Goal: Contribute content

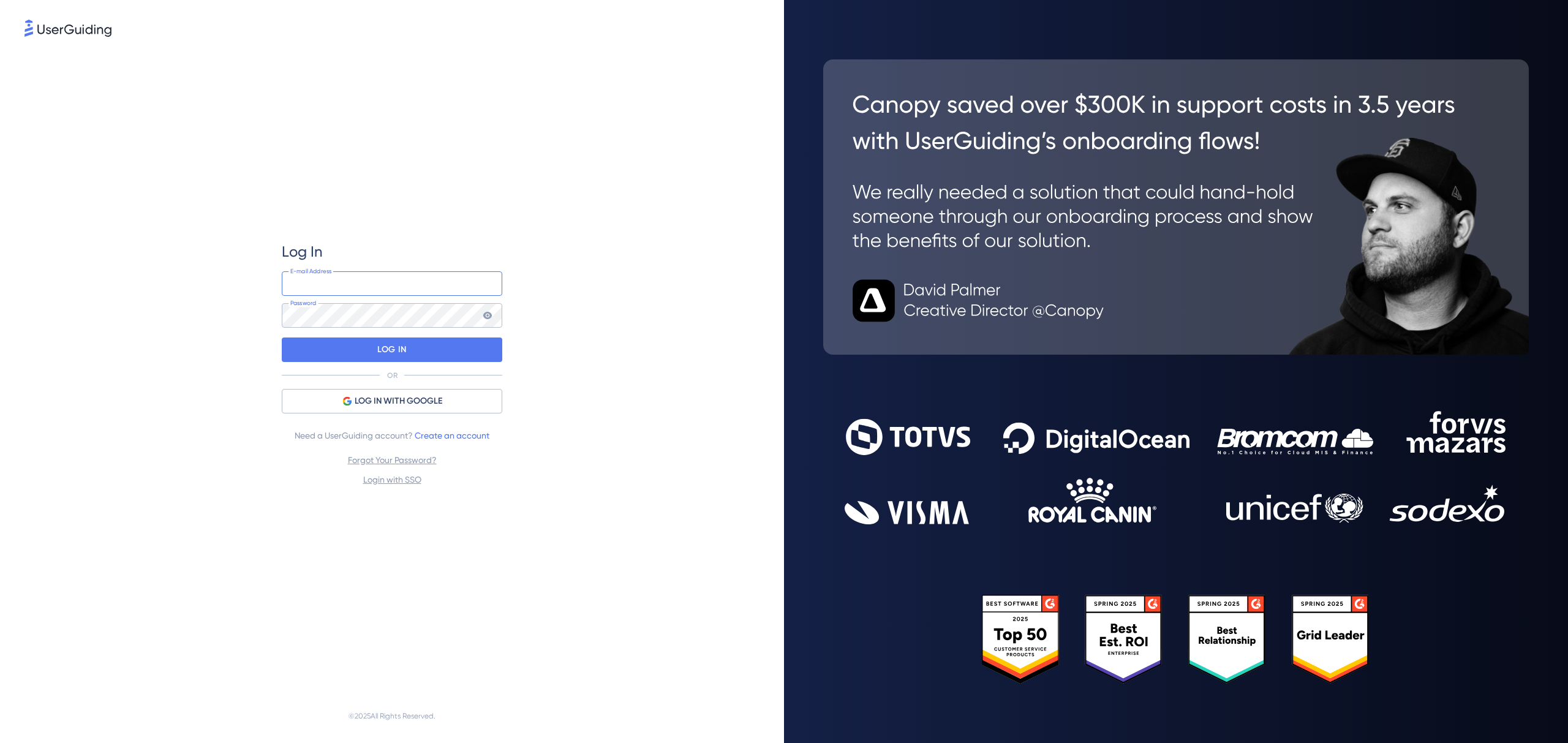
click at [354, 275] on input "email" at bounding box center [392, 283] width 220 height 25
click at [367, 328] on div "Log In [PERSON_NAME][EMAIL_ADDRESS][DOMAIN_NAME] E-mail Address Password LOG IN…" at bounding box center [392, 364] width 220 height 245
click at [380, 283] on input "[PERSON_NAME][EMAIL_ADDRESS][DOMAIN_NAME]" at bounding box center [392, 283] width 220 height 25
type input "[PERSON_NAME][EMAIL_ADDRESS][DOMAIN_NAME]"
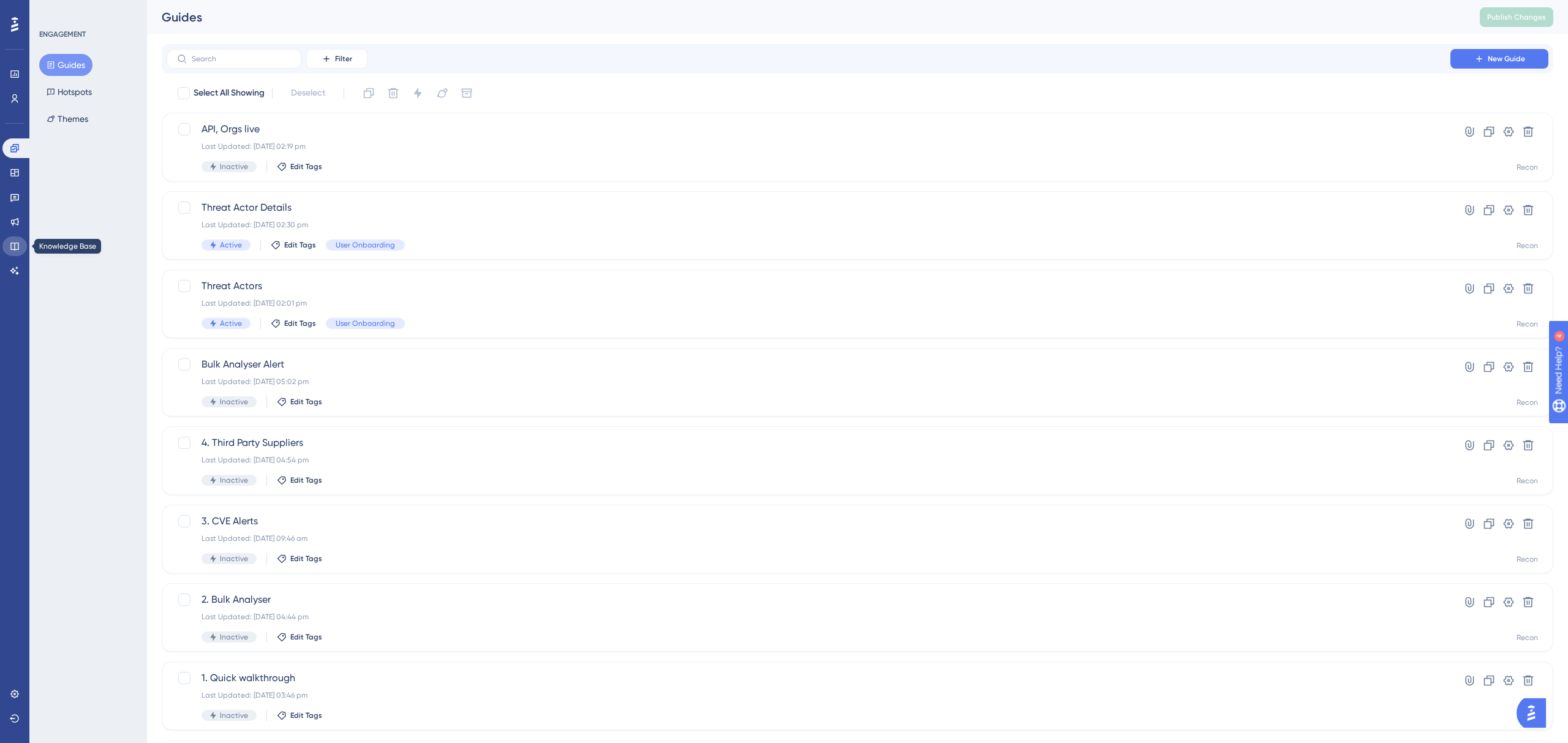
click at [12, 244] on icon at bounding box center [15, 246] width 10 height 10
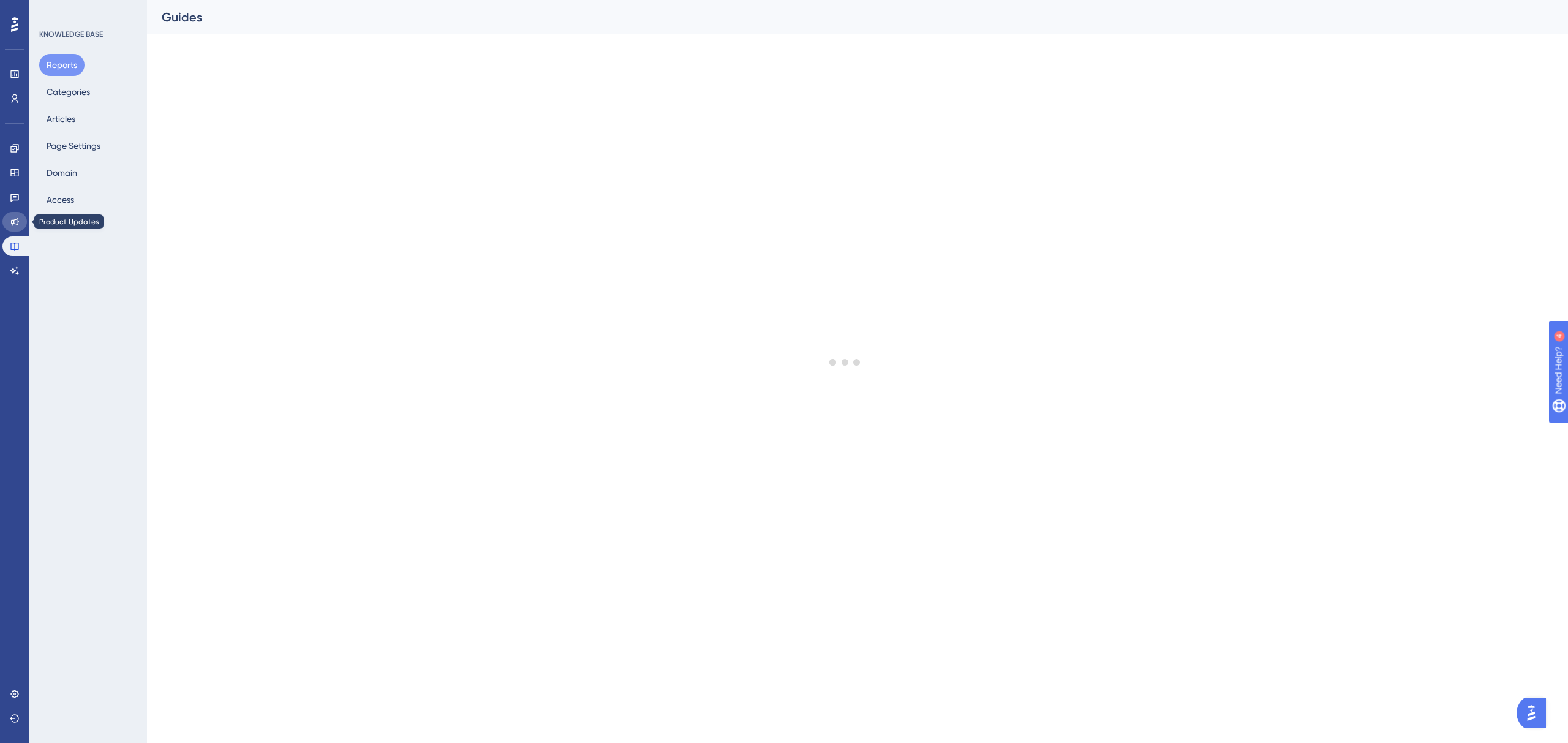
click at [16, 221] on icon at bounding box center [15, 222] width 10 height 10
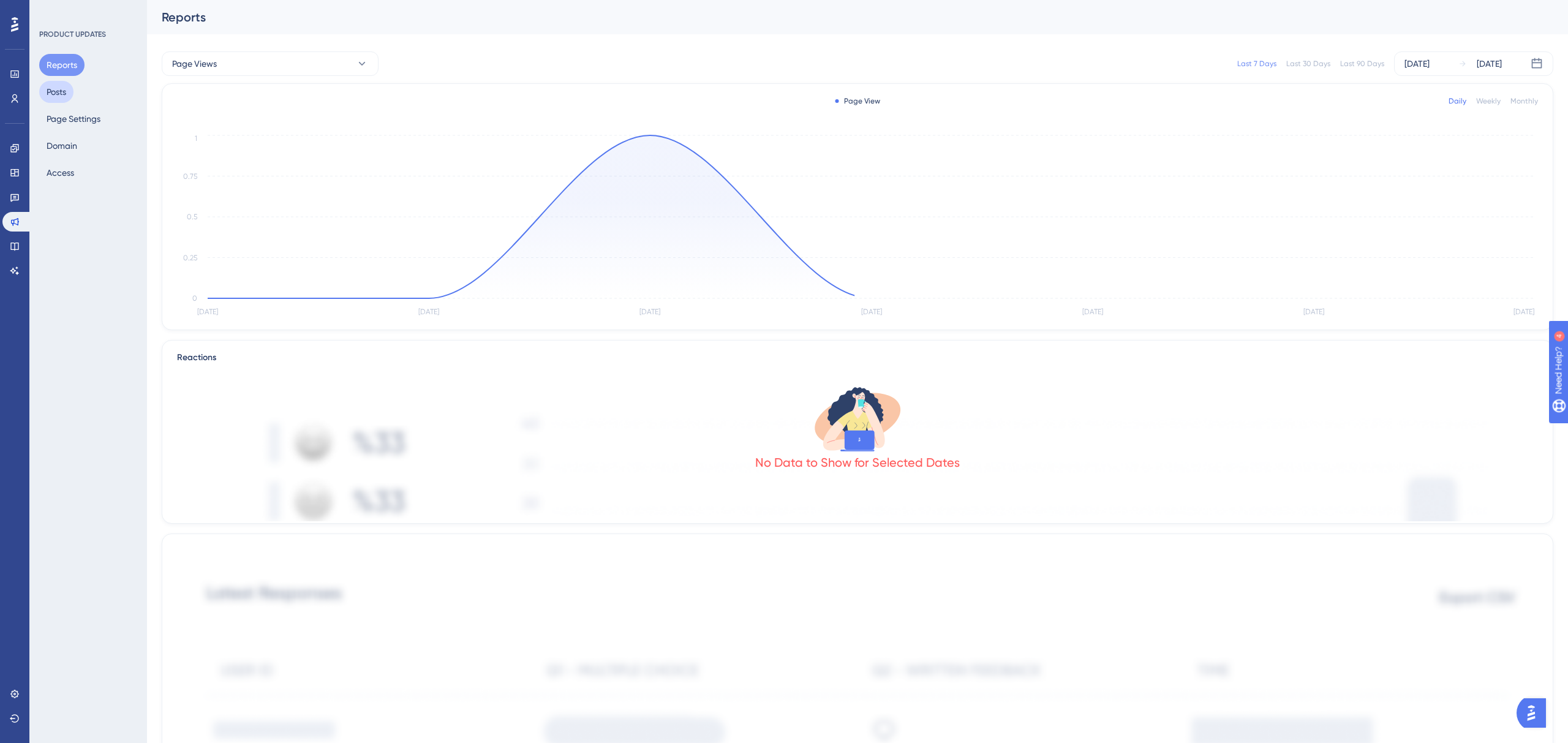
click at [54, 87] on button "Posts" at bounding box center [56, 92] width 34 height 22
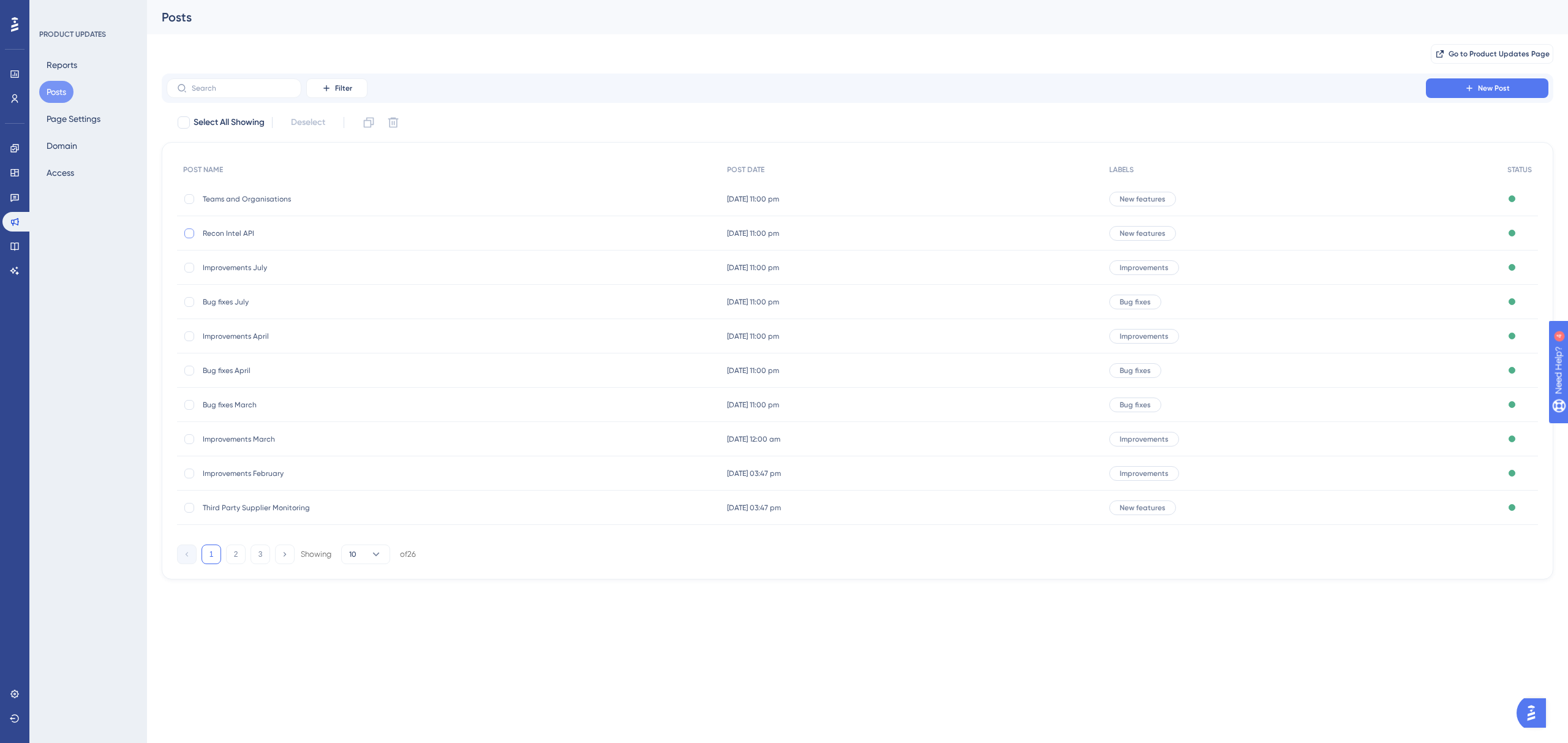
click at [187, 234] on div at bounding box center [189, 233] width 10 height 10
checkbox input "true"
click at [192, 199] on div at bounding box center [189, 199] width 10 height 10
checkbox input "true"
click at [243, 197] on span "Teams and Organisations" at bounding box center [300, 199] width 196 height 10
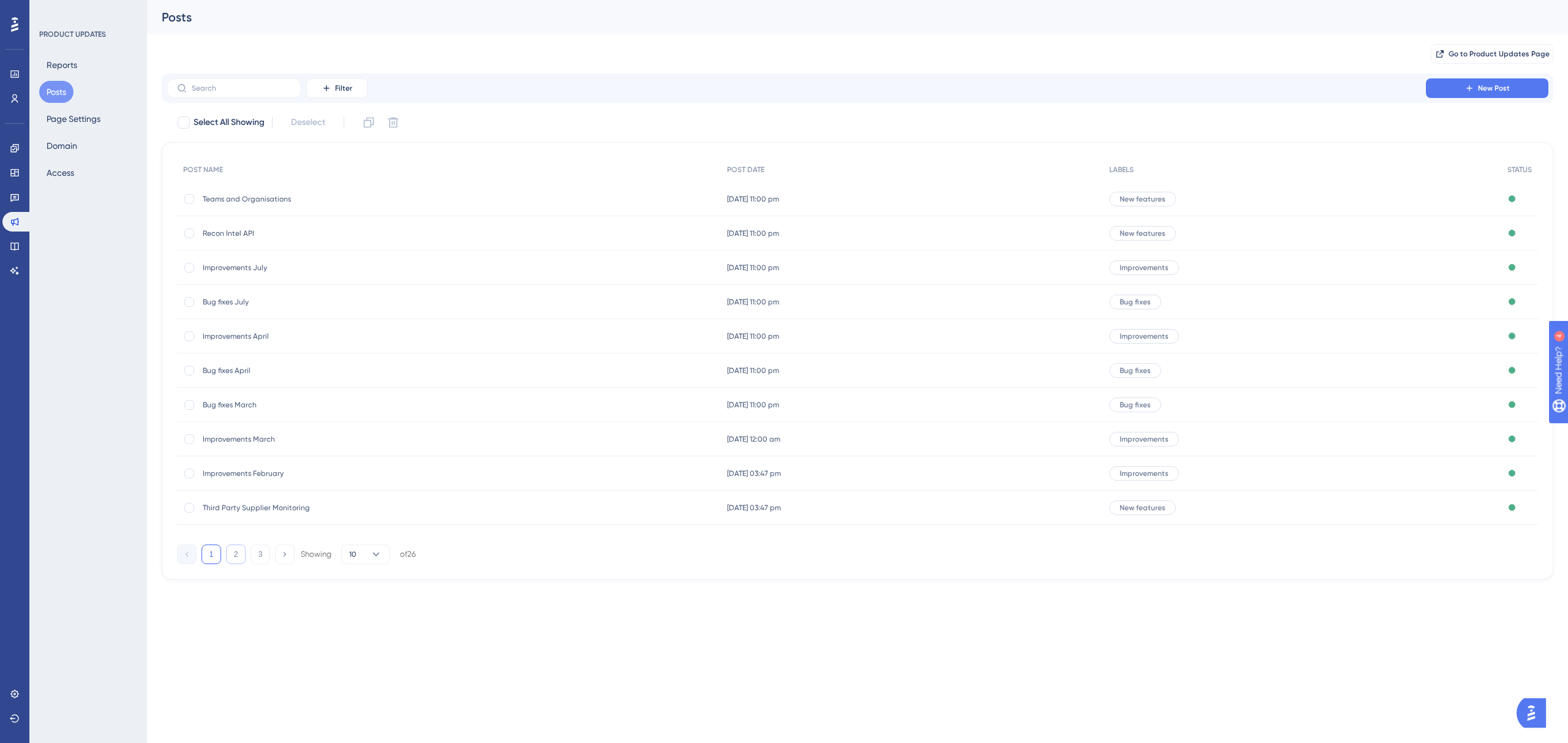
click at [227, 554] on button "2" at bounding box center [236, 554] width 20 height 20
click at [257, 556] on button "3" at bounding box center [260, 554] width 20 height 20
click at [239, 420] on button "2" at bounding box center [236, 416] width 20 height 20
click at [216, 557] on button "1" at bounding box center [211, 554] width 20 height 20
click at [220, 86] on input "text" at bounding box center [241, 88] width 99 height 9
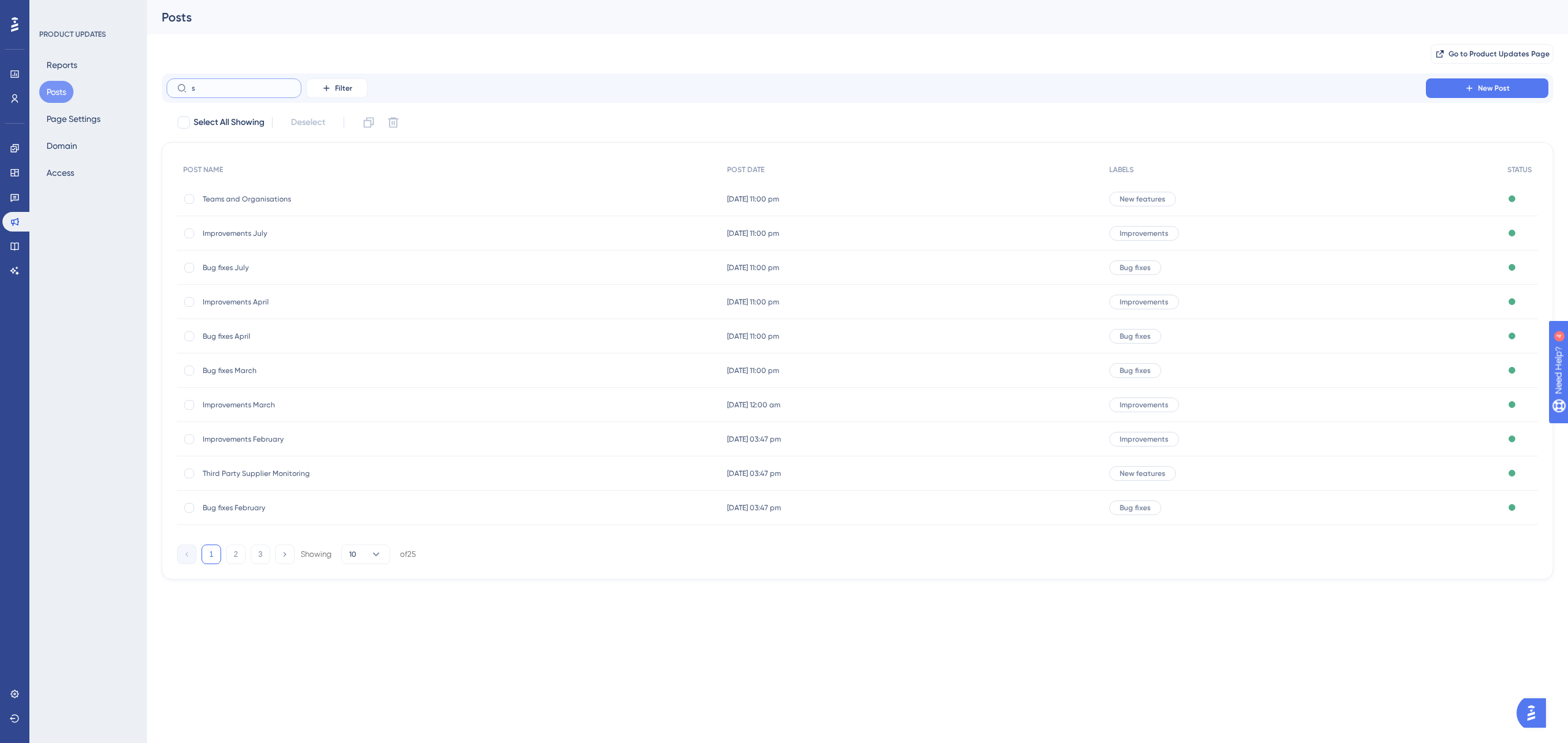
type input "sm"
checkbox input "true"
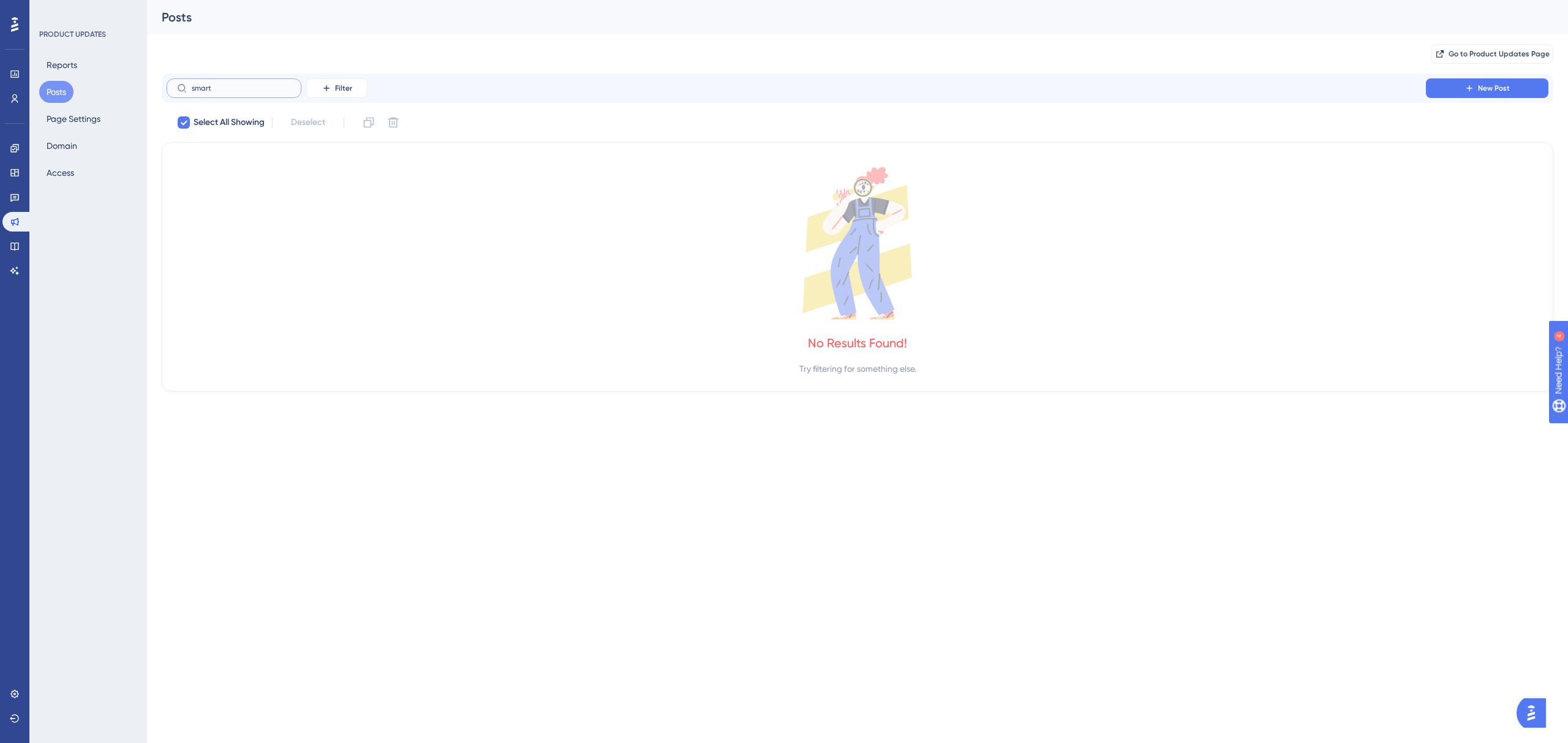
type input "a"
checkbox input "false"
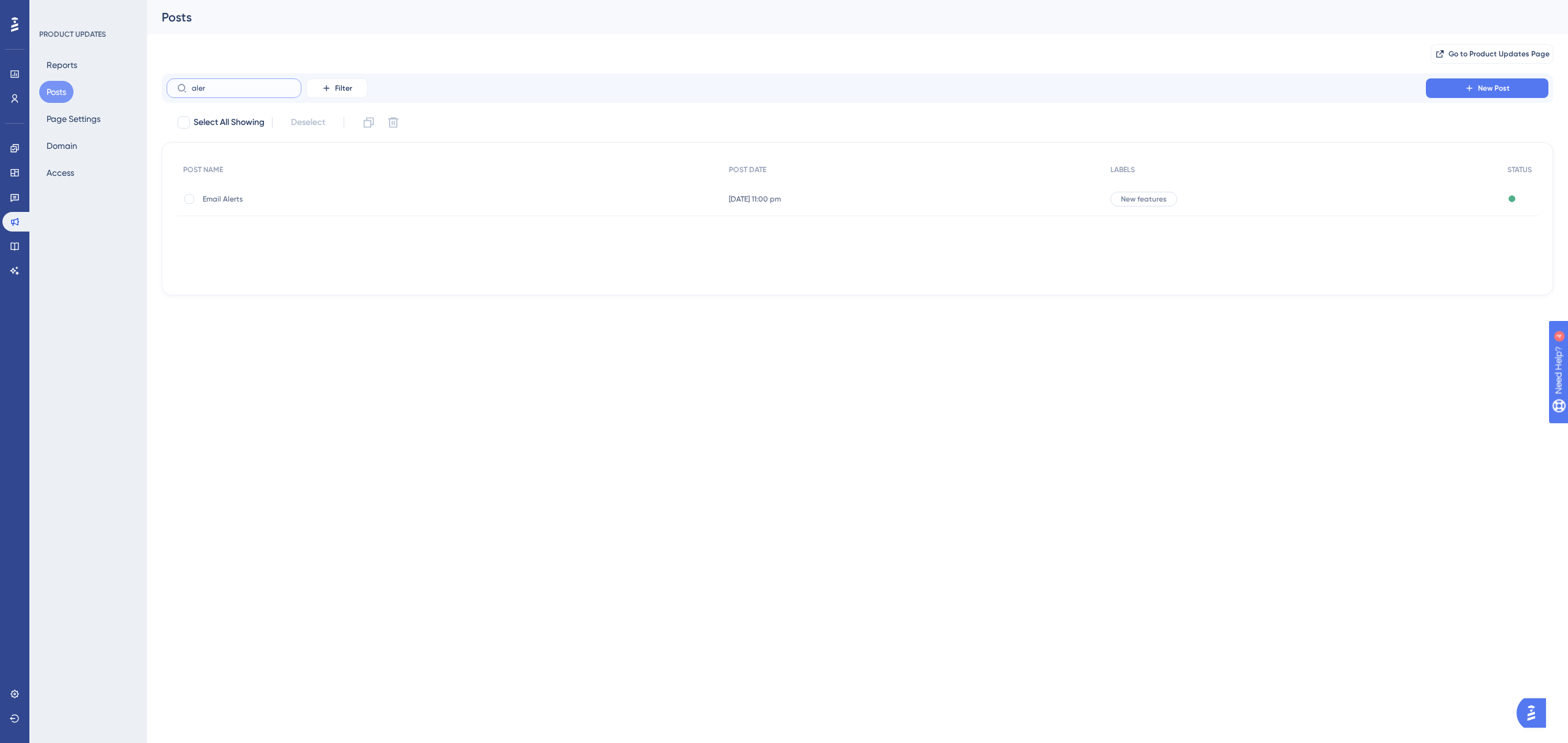
type input "alert"
click at [192, 87] on input "alert" at bounding box center [241, 88] width 99 height 9
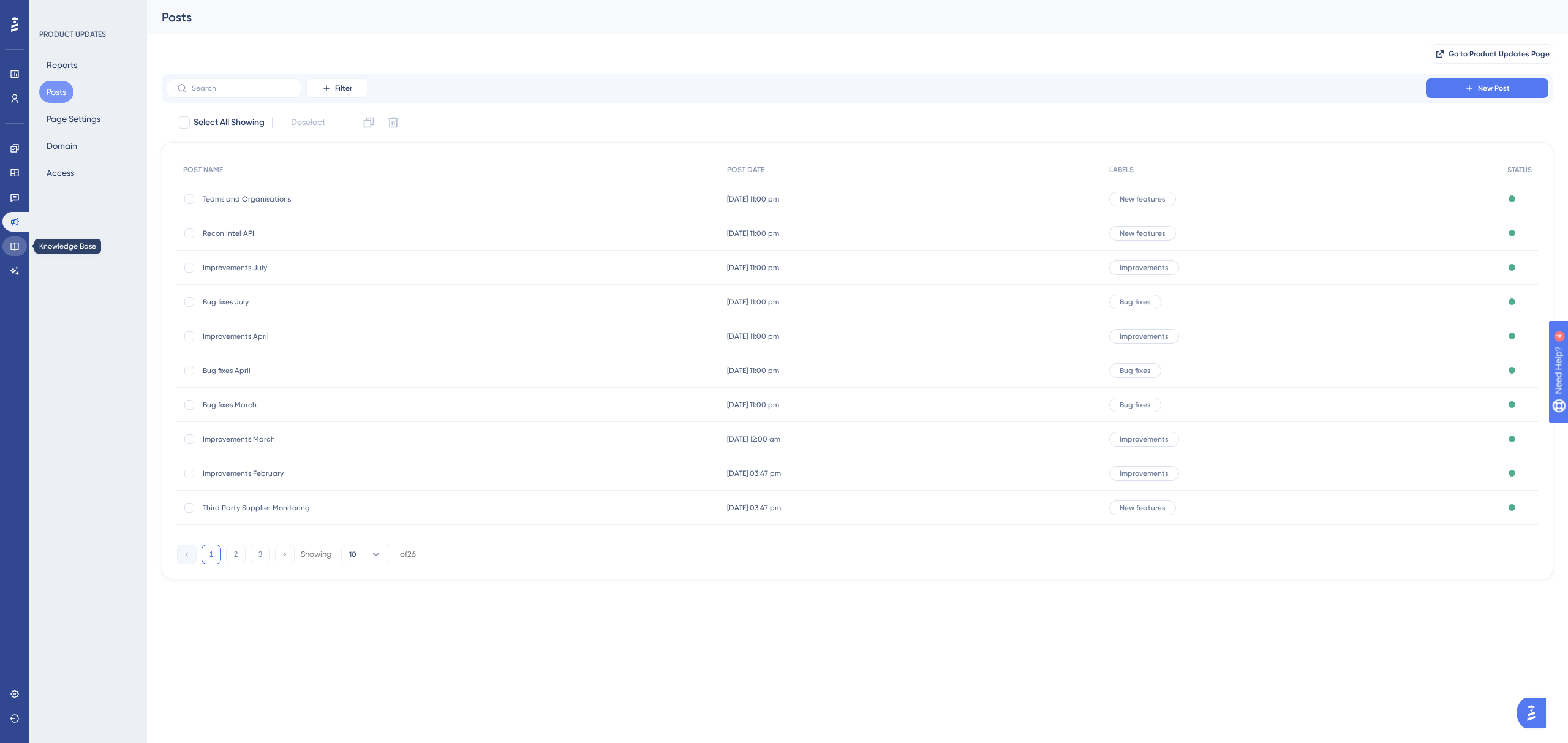
click at [17, 248] on icon at bounding box center [15, 246] width 10 height 10
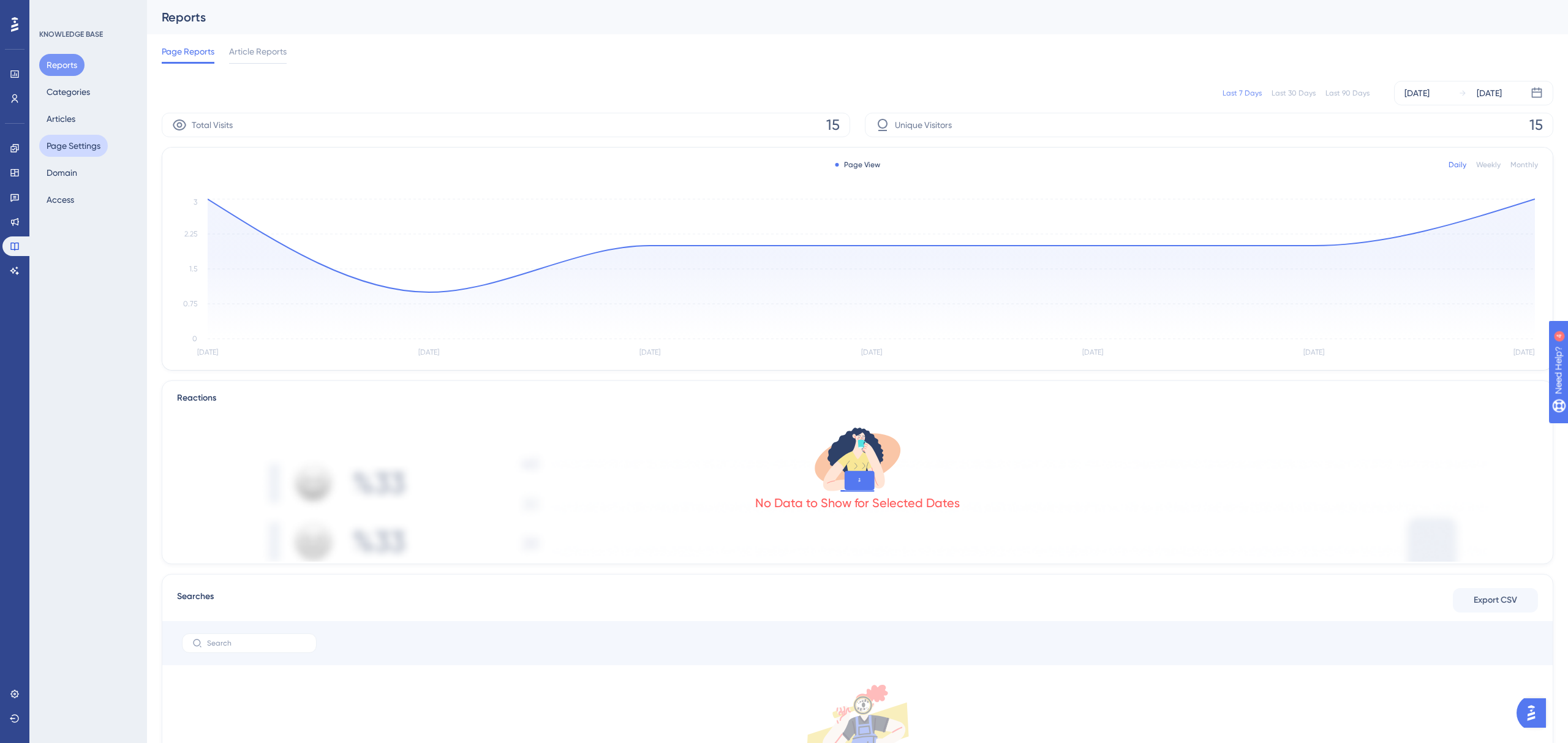
click at [77, 146] on button "Page Settings" at bounding box center [73, 145] width 69 height 22
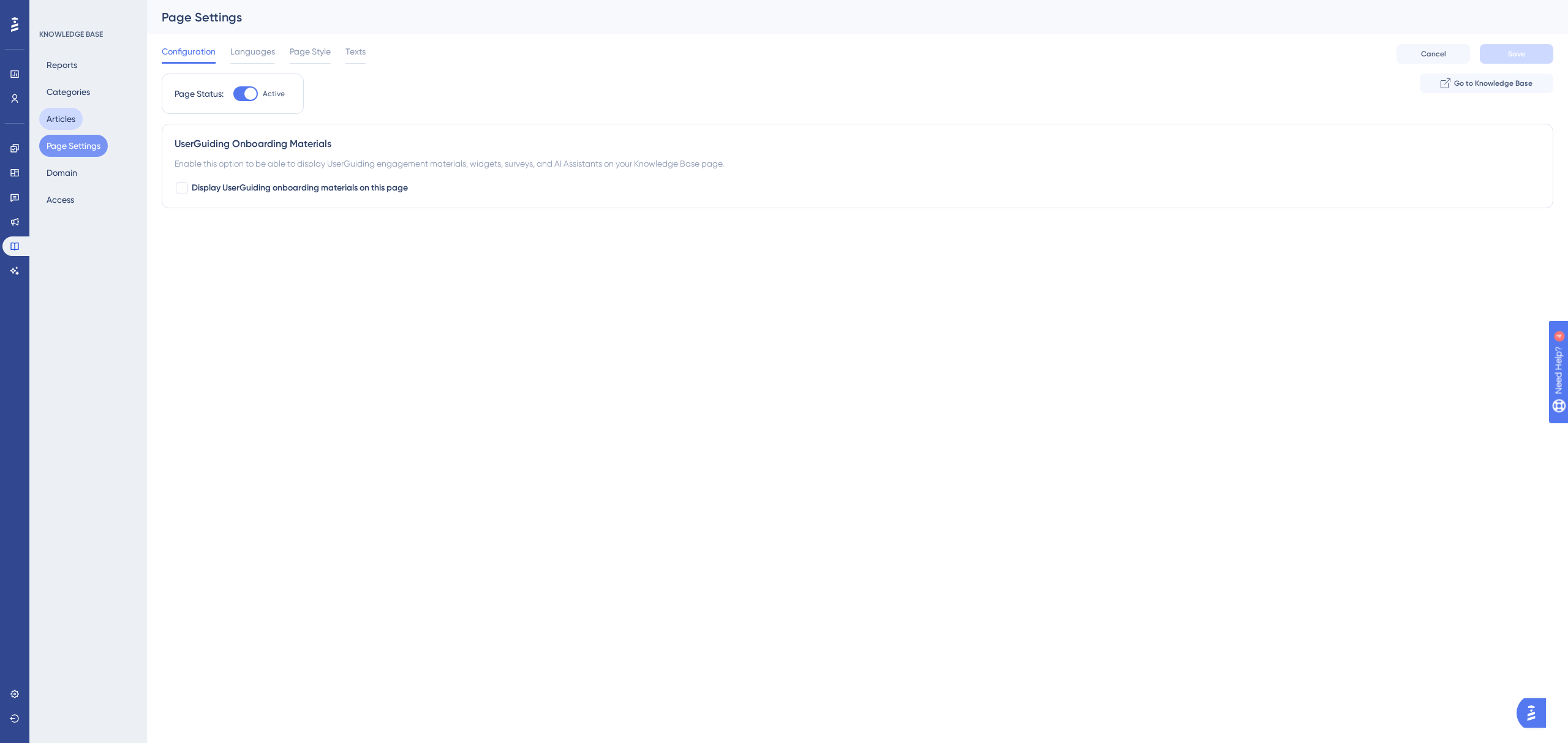
click at [56, 119] on button "Articles" at bounding box center [61, 119] width 43 height 22
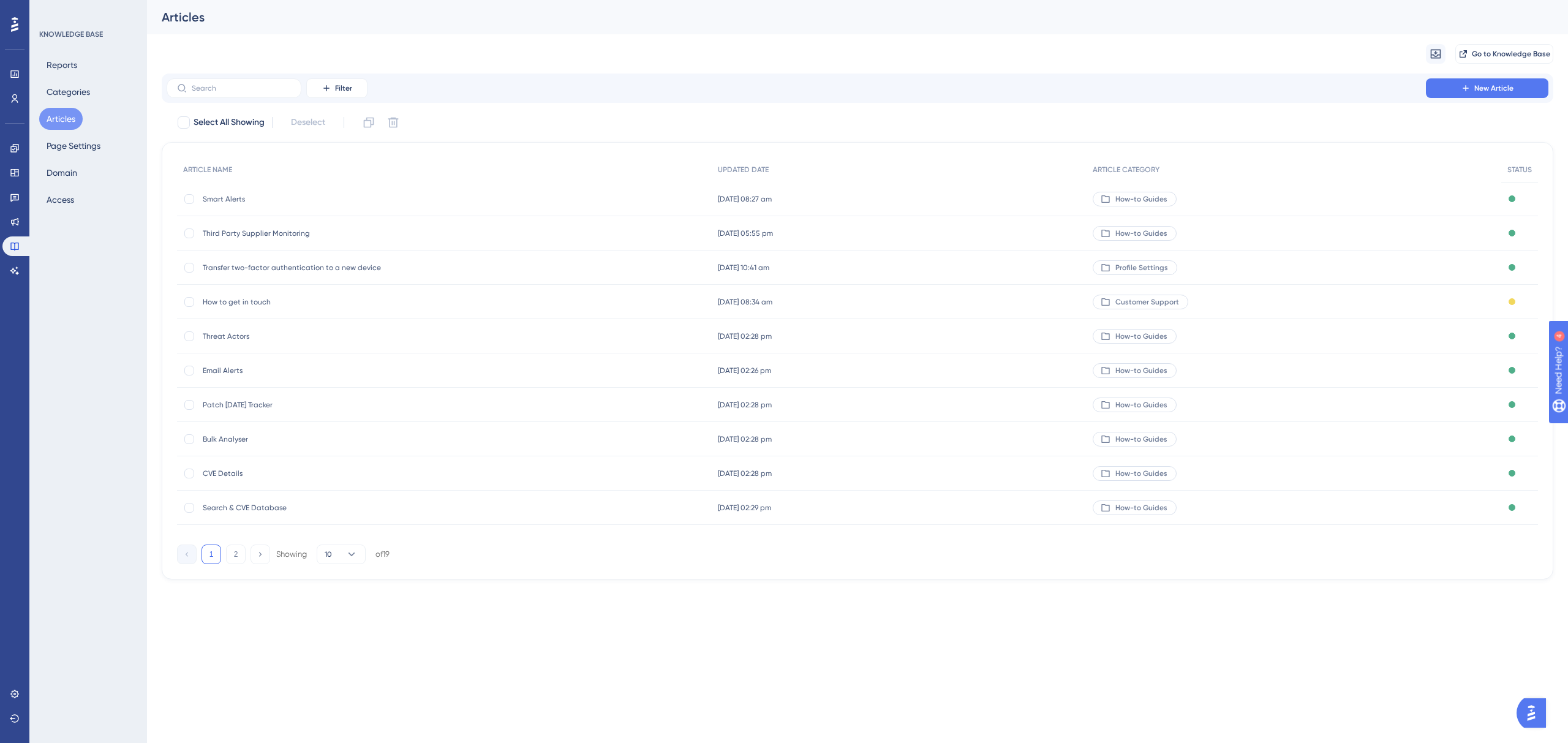
click at [214, 195] on span "Smart Alerts" at bounding box center [300, 199] width 196 height 10
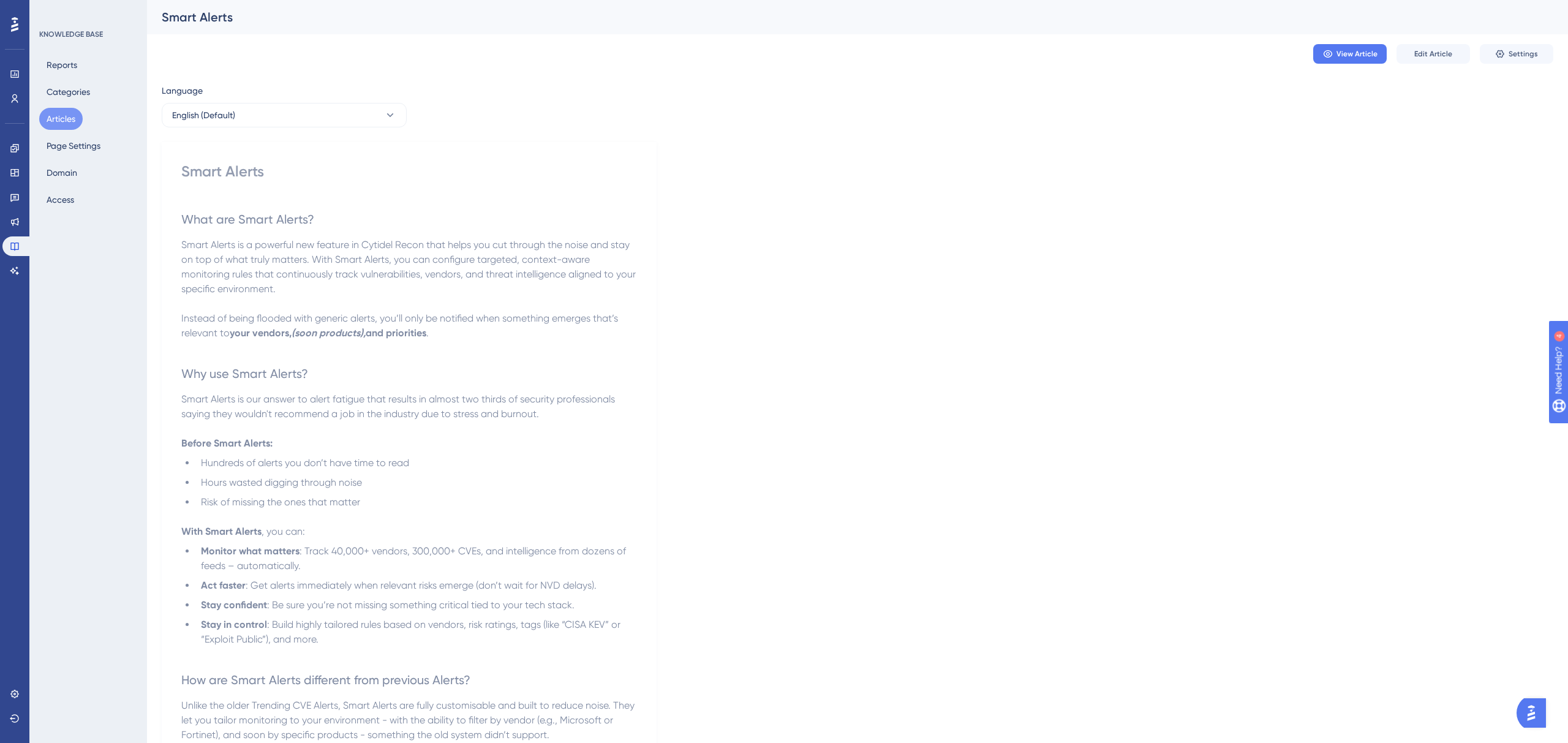
scroll to position [1, 0]
click at [380, 252] on span "Smart Alerts is a powerful new feature in Cytidel Recon that helps you cut thro…" at bounding box center [410, 266] width 457 height 56
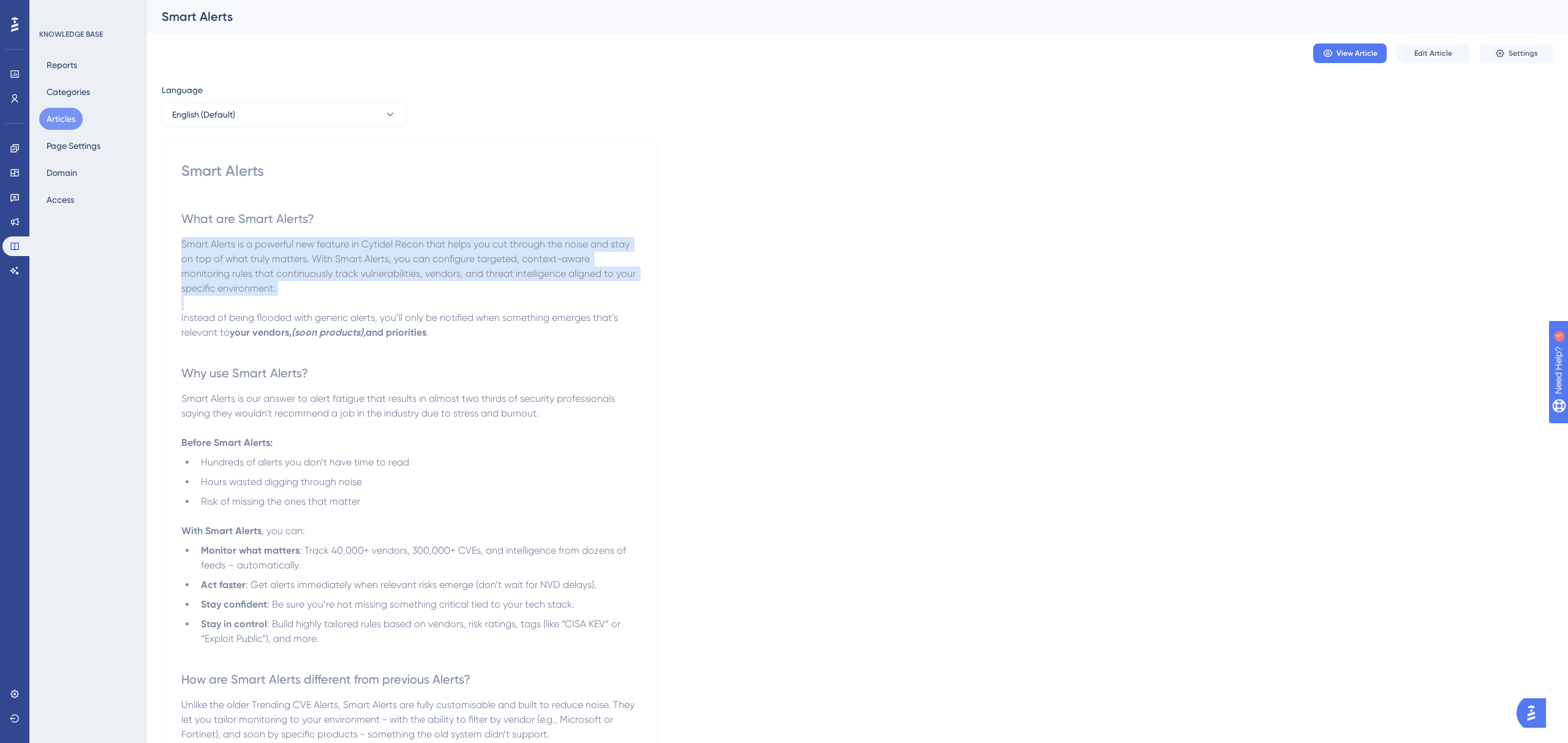
click at [380, 252] on span "Smart Alerts is a powerful new feature in Cytidel Recon that helps you cut thro…" at bounding box center [410, 266] width 457 height 56
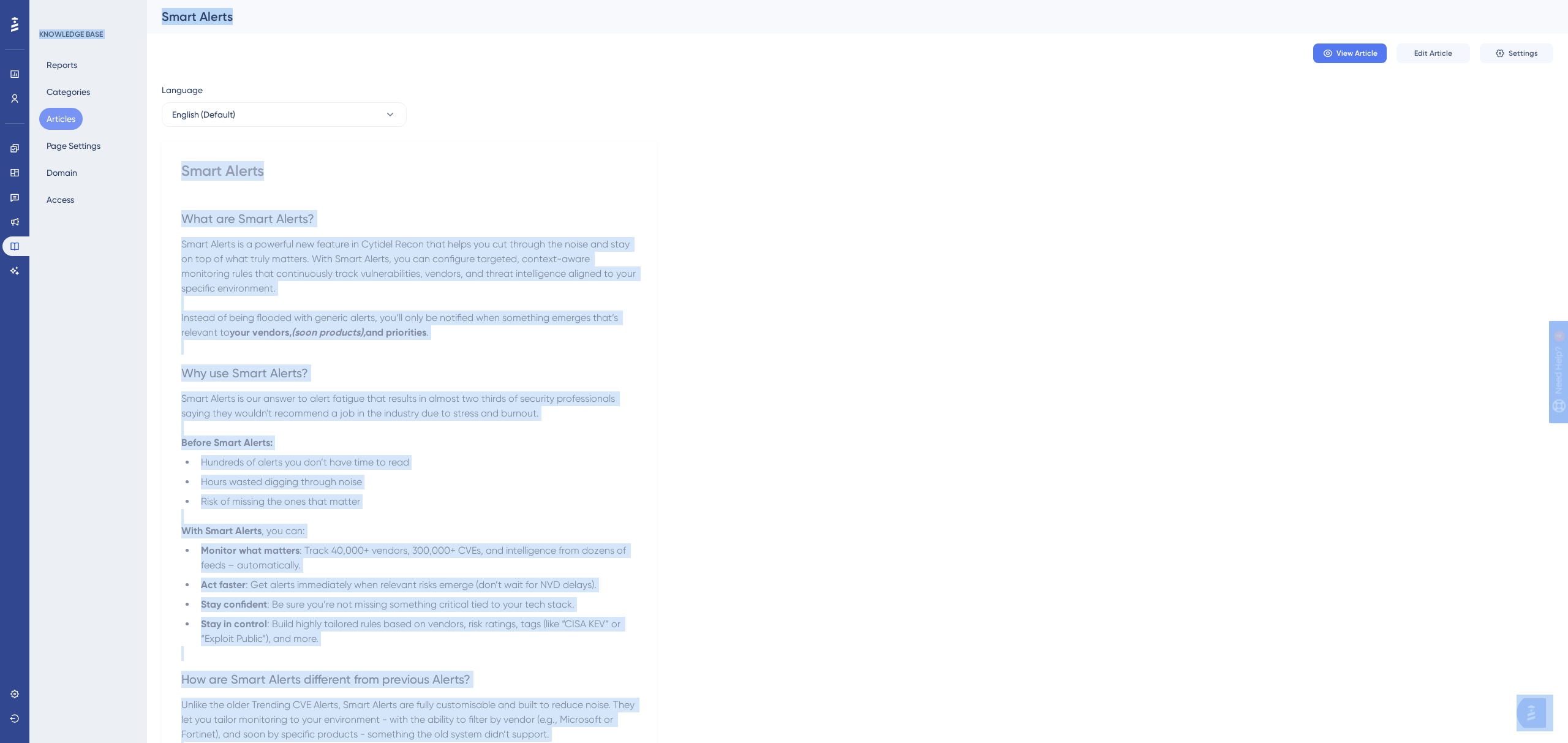
copy body "Performance Users Engagement Widgets Feedback Product Updates Knowledge Base AI…"
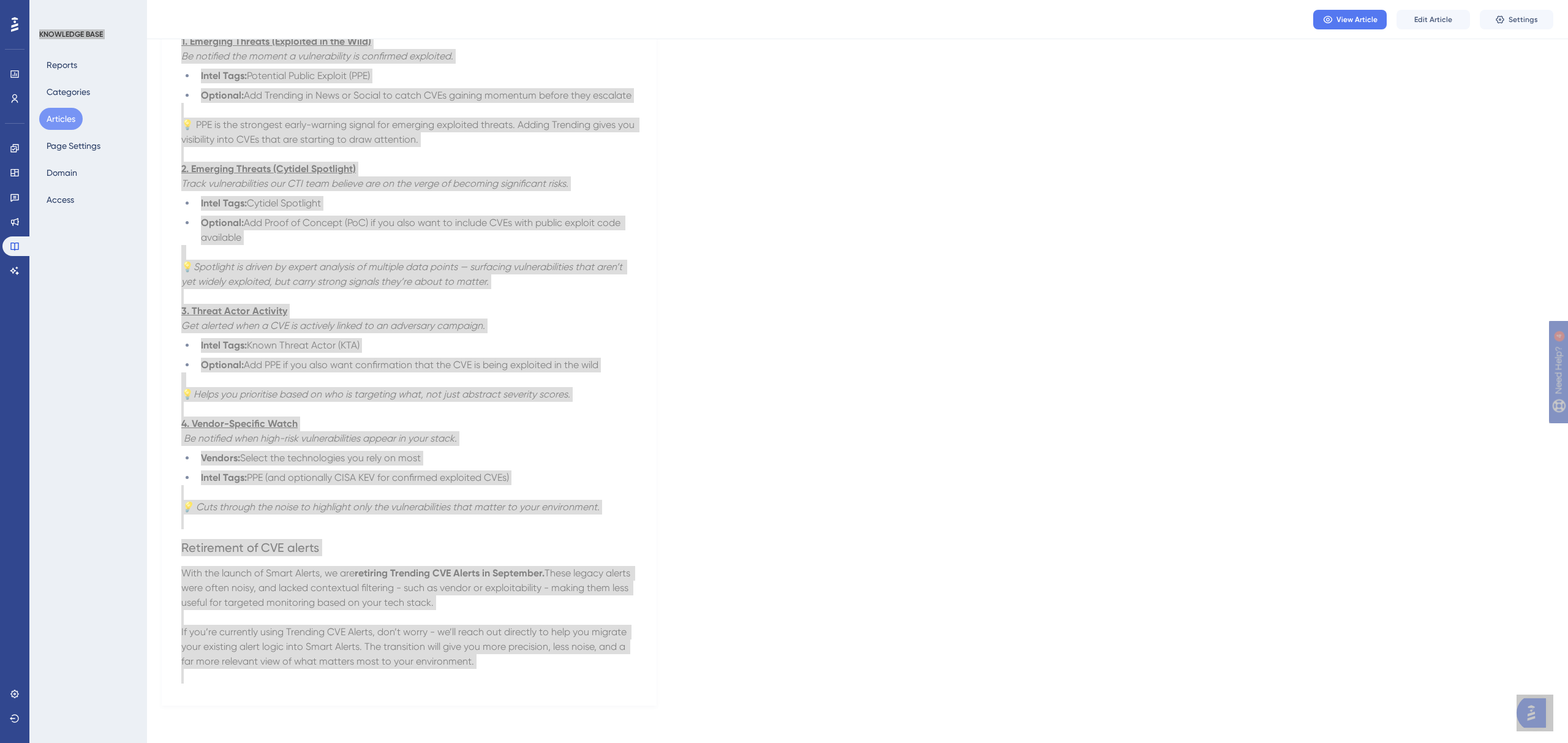
scroll to position [830, 0]
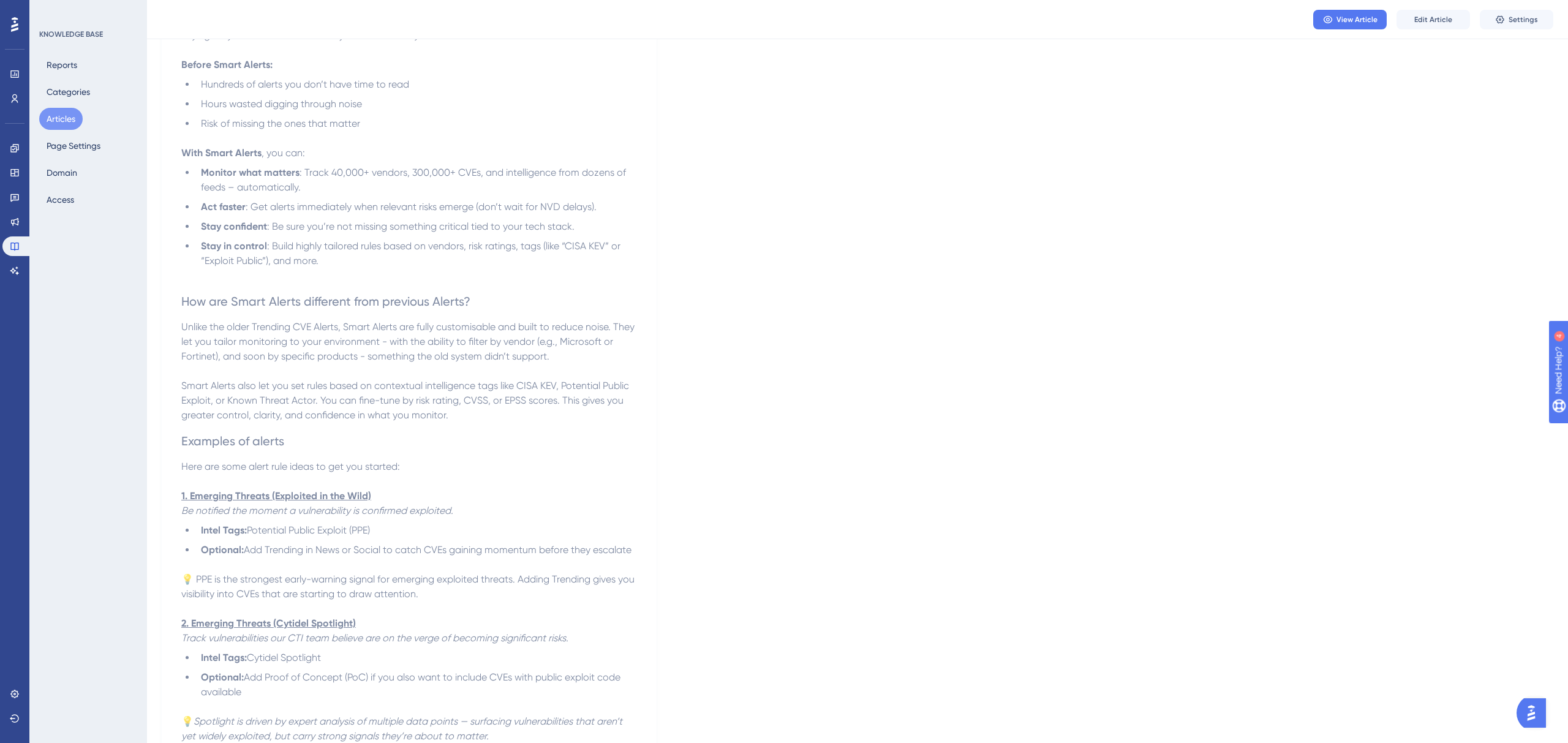
scroll to position [372, 0]
click at [20, 223] on link at bounding box center [14, 221] width 25 height 20
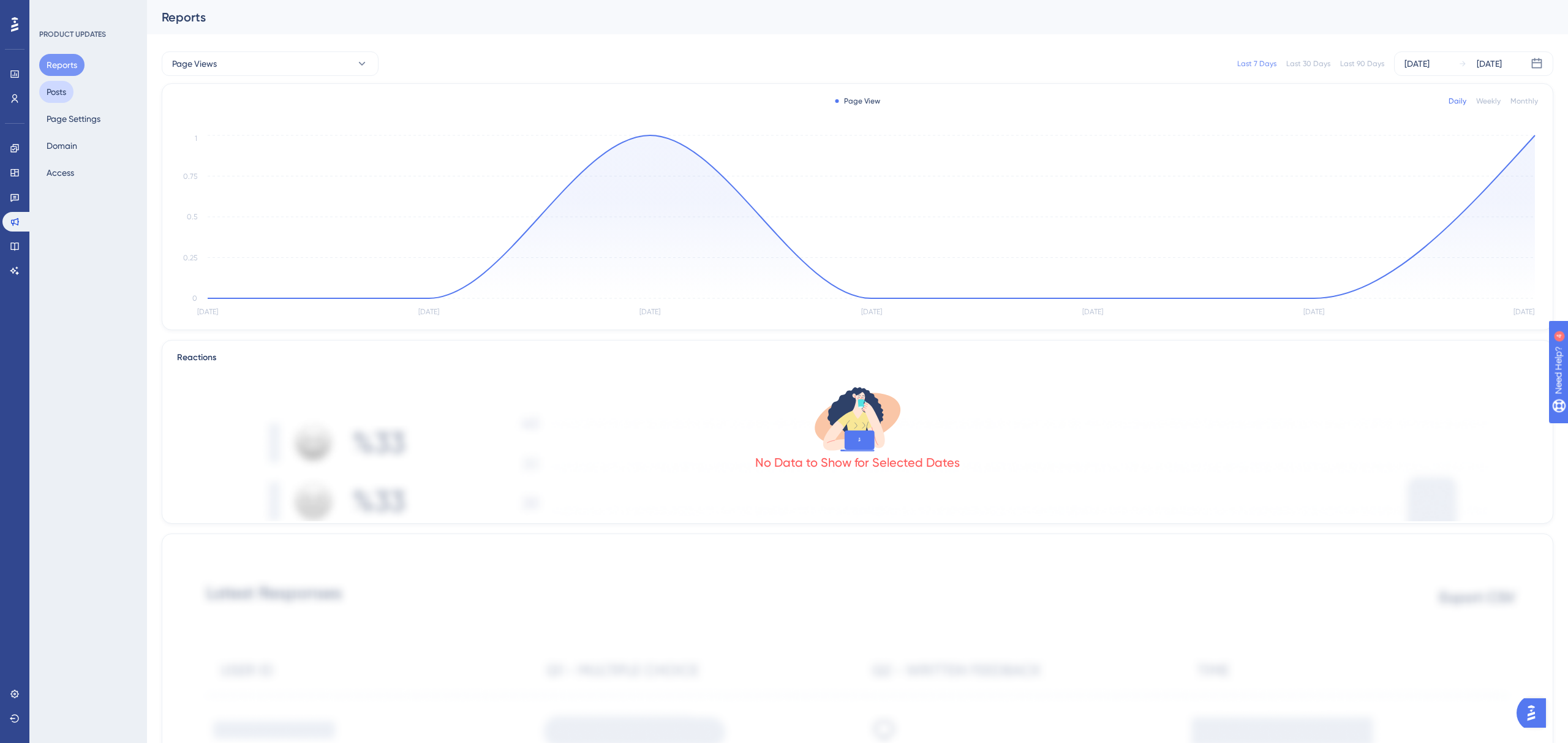
click at [53, 94] on button "Posts" at bounding box center [56, 92] width 34 height 22
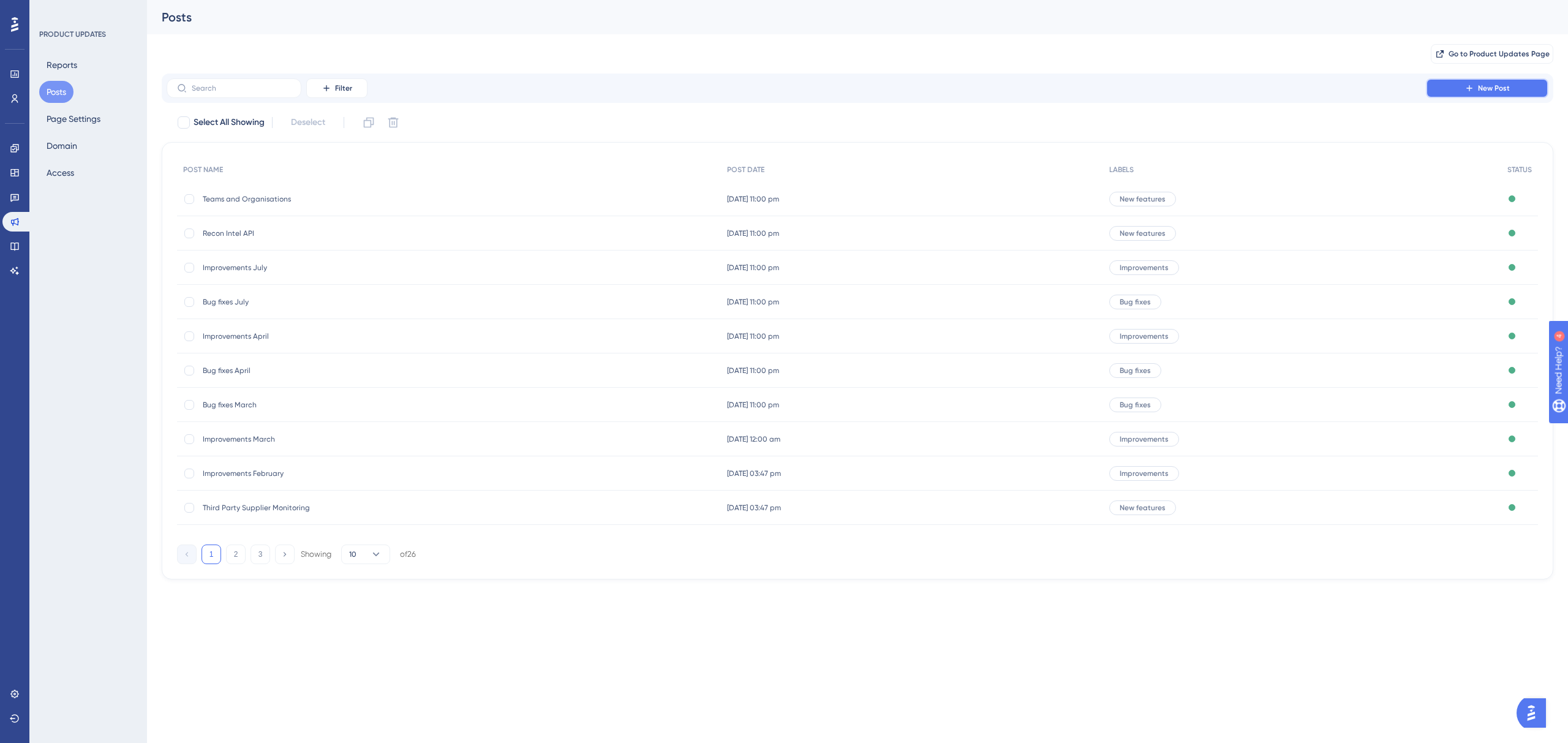
click at [1495, 91] on span "New Post" at bounding box center [1494, 88] width 32 height 10
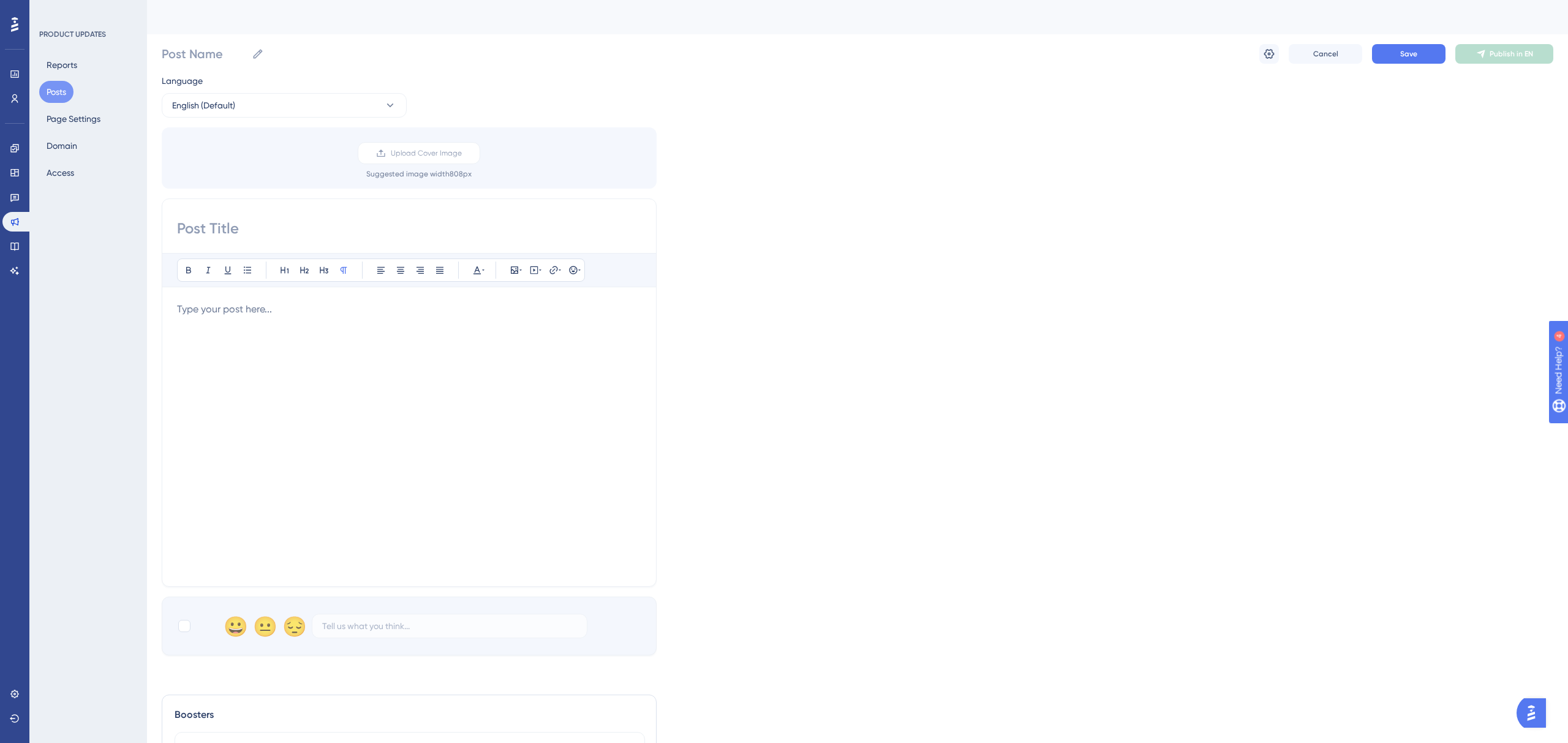
click at [308, 225] on input at bounding box center [409, 228] width 464 height 20
click at [550, 386] on div at bounding box center [409, 437] width 464 height 270
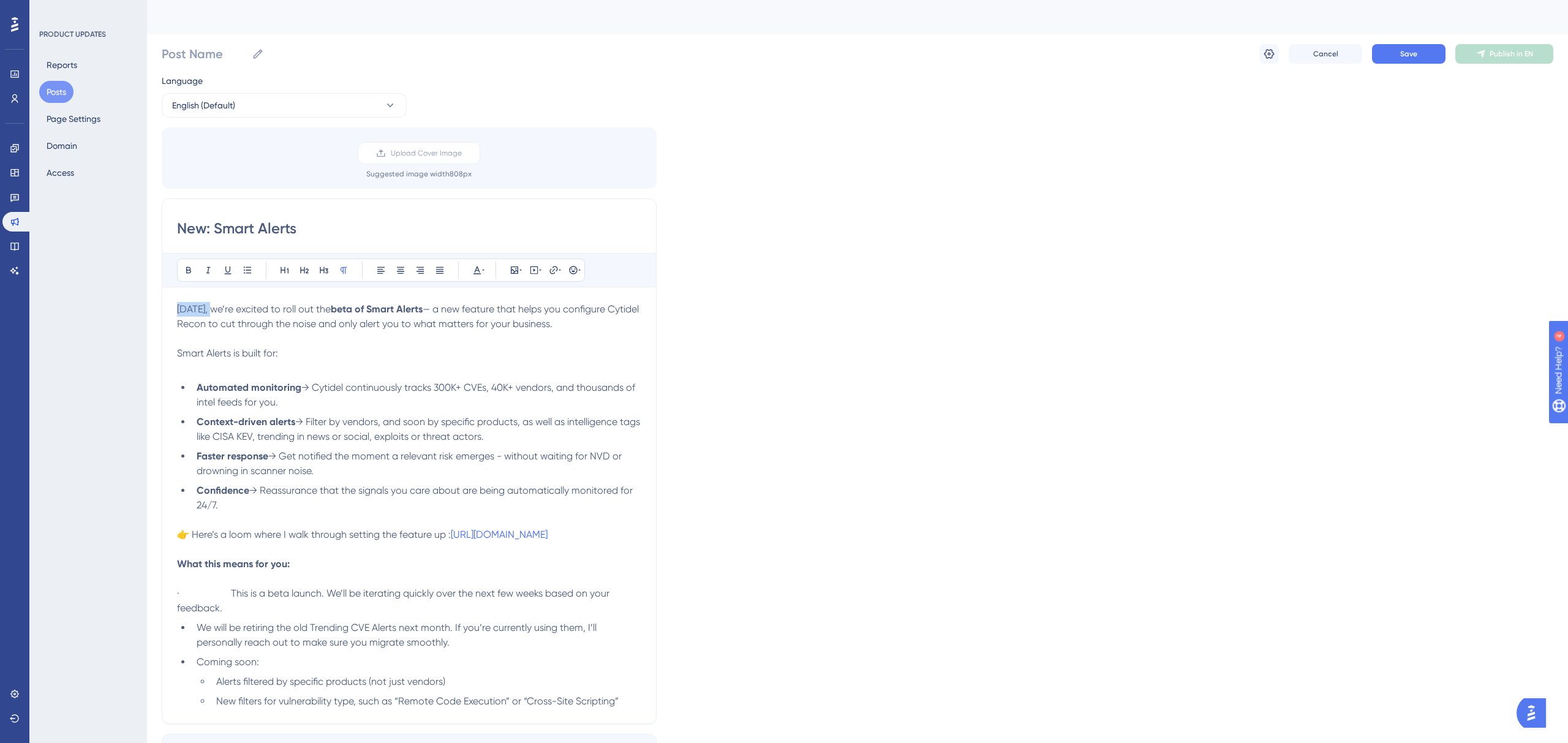
drag, startPoint x: 186, startPoint y: 309, endPoint x: 159, endPoint y: 307, distance: 27.1
click at [158, 308] on div "Performance Users Engagement Widgets Feedback Product Updates Knowledge Base AI…" at bounding box center [857, 522] width 1421 height 1044
click at [492, 348] on p "Smart Alerts is built for:" at bounding box center [409, 353] width 464 height 14
click at [1271, 54] on icon at bounding box center [1269, 53] width 12 height 12
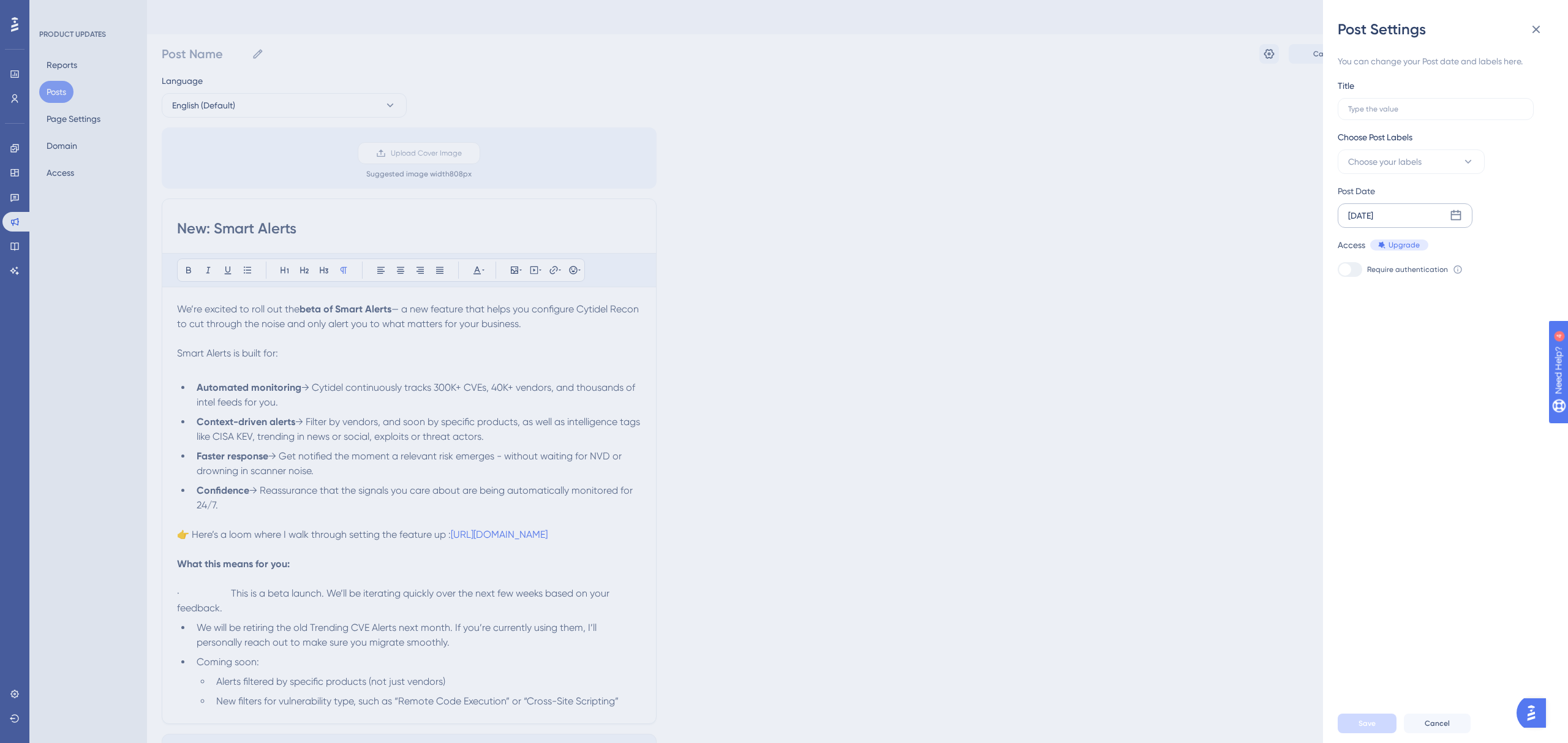
click at [1408, 215] on div "[DATE]" at bounding box center [1405, 215] width 134 height 25
click at [1364, 390] on button "18" at bounding box center [1360, 390] width 21 height 21
click at [234, 223] on div "Post Settings You can change your Post date and labels here. Title Choose Post …" at bounding box center [784, 372] width 1568 height 743
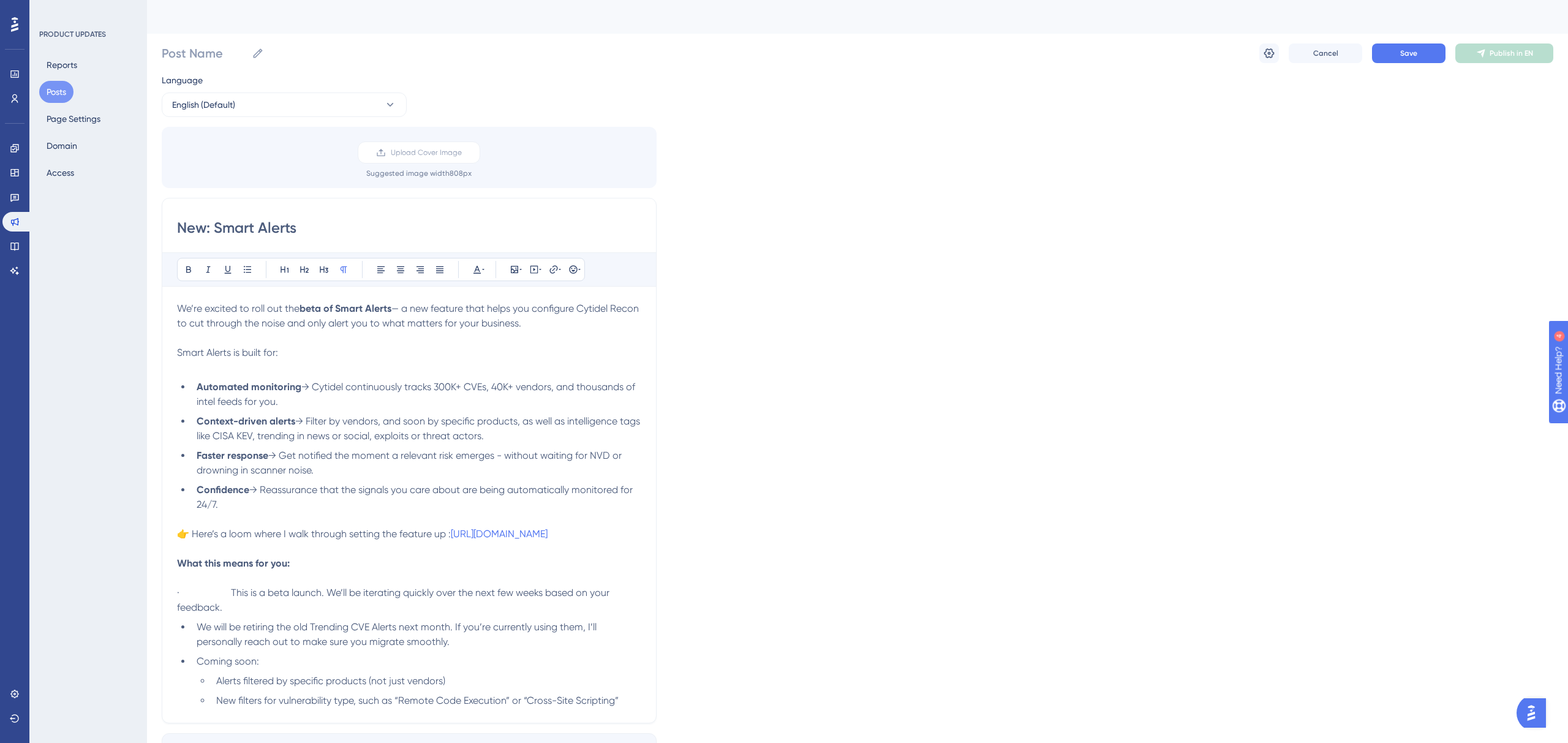
click at [234, 223] on input "New: Smart Alerts" at bounding box center [409, 228] width 464 height 20
paste input "Smart Alerts beta is live"
click at [267, 228] on input "Smart Alerts beta is live" at bounding box center [409, 228] width 464 height 20
click at [177, 223] on input "Smart Alerts Beta Is Live" at bounding box center [409, 228] width 464 height 20
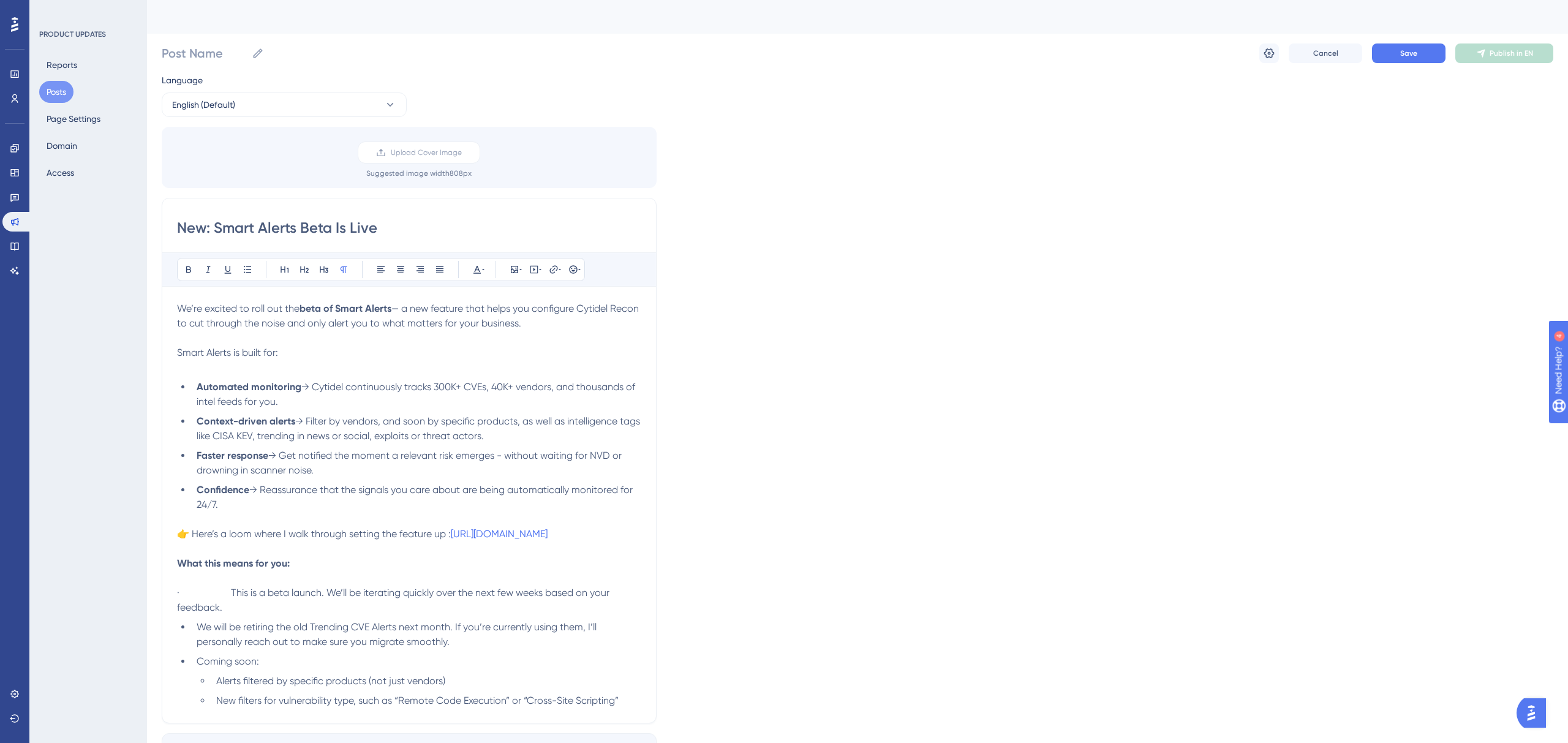
type input "New: Smart Alerts Beta Is Live"
click at [427, 213] on div "New: Smart Alerts Beta Is Live Bold Italic Underline Bullet Point Heading 1 Hea…" at bounding box center [409, 460] width 495 height 525
click at [387, 226] on input "New: Smart Alerts Beta Is Live" at bounding box center [409, 228] width 464 height 20
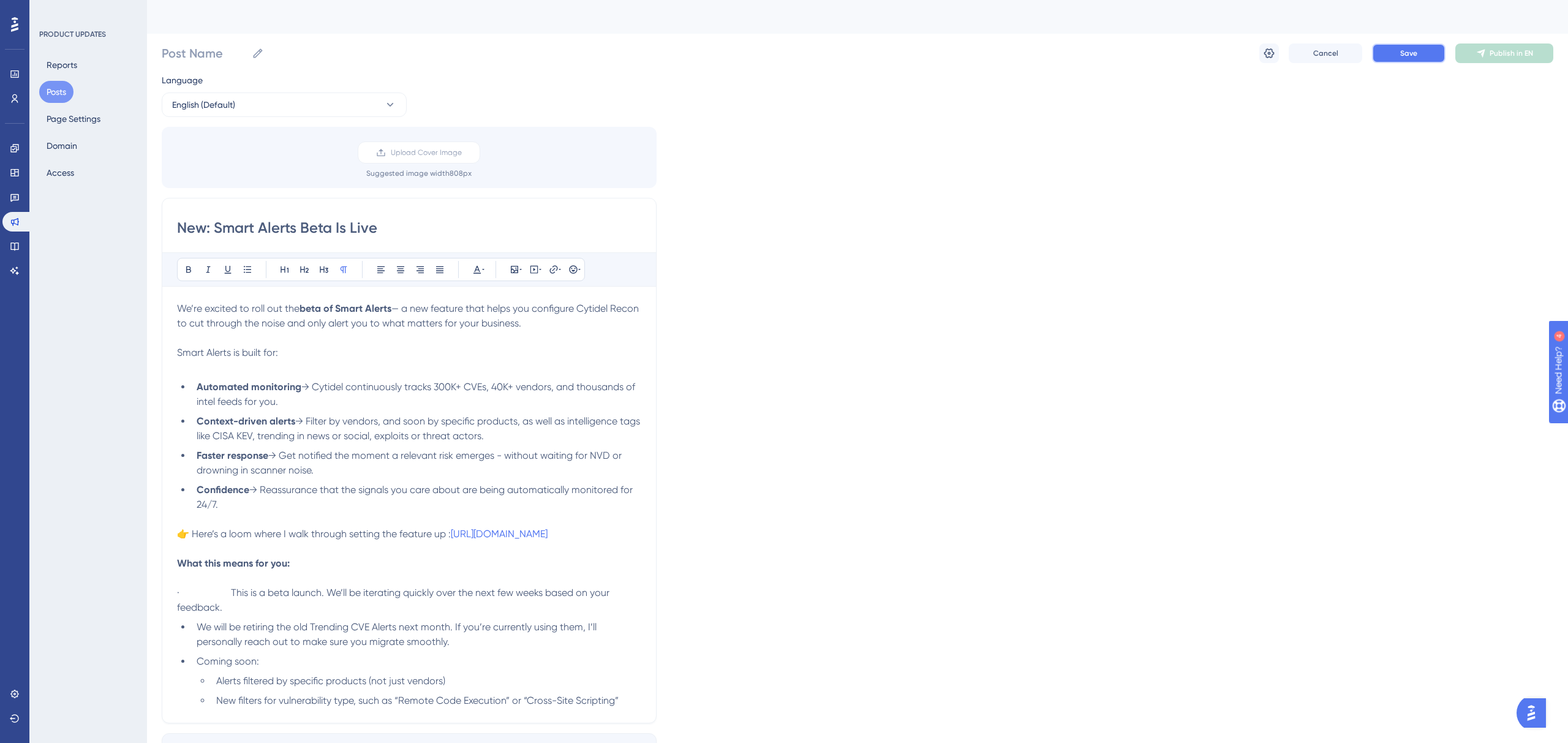
click at [1402, 56] on span "Save" at bounding box center [1409, 53] width 17 height 10
click at [273, 224] on input "New: Smart Alerts Beta Is Live" at bounding box center [409, 228] width 464 height 20
click at [1269, 58] on icon at bounding box center [1269, 53] width 12 height 12
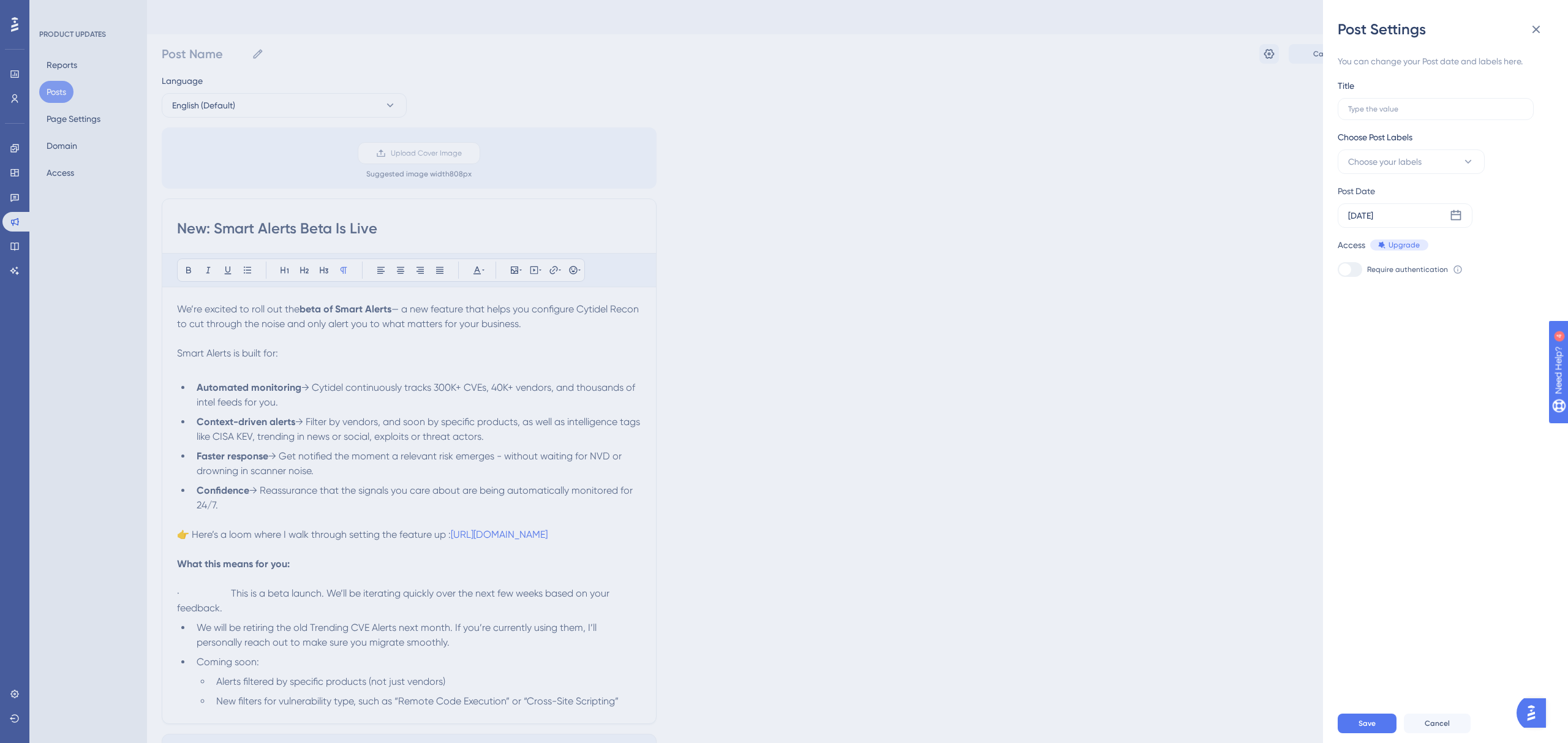
click at [351, 234] on div "Post Settings You can change your Post date and labels here. Title Choose Post …" at bounding box center [784, 372] width 1568 height 743
click at [351, 234] on input "New: Smart Alerts Beta Is Live" at bounding box center [409, 228] width 464 height 20
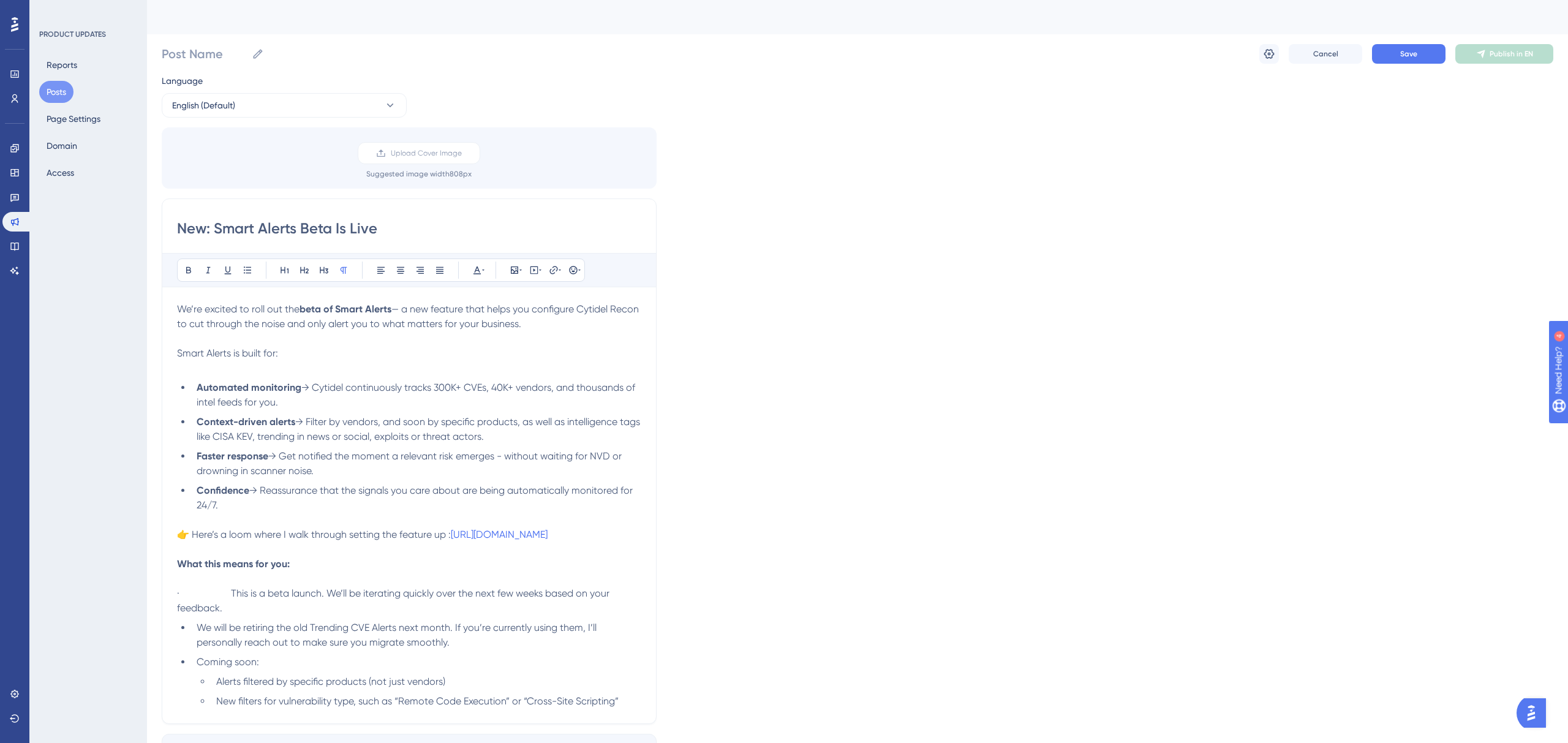
click at [355, 231] on input "New: Smart Alerts Beta Is Live" at bounding box center [409, 228] width 464 height 20
click at [223, 56] on input "Post Name" at bounding box center [205, 54] width 85 height 17
paste input "New: Smart Alerts Beta Is Live"
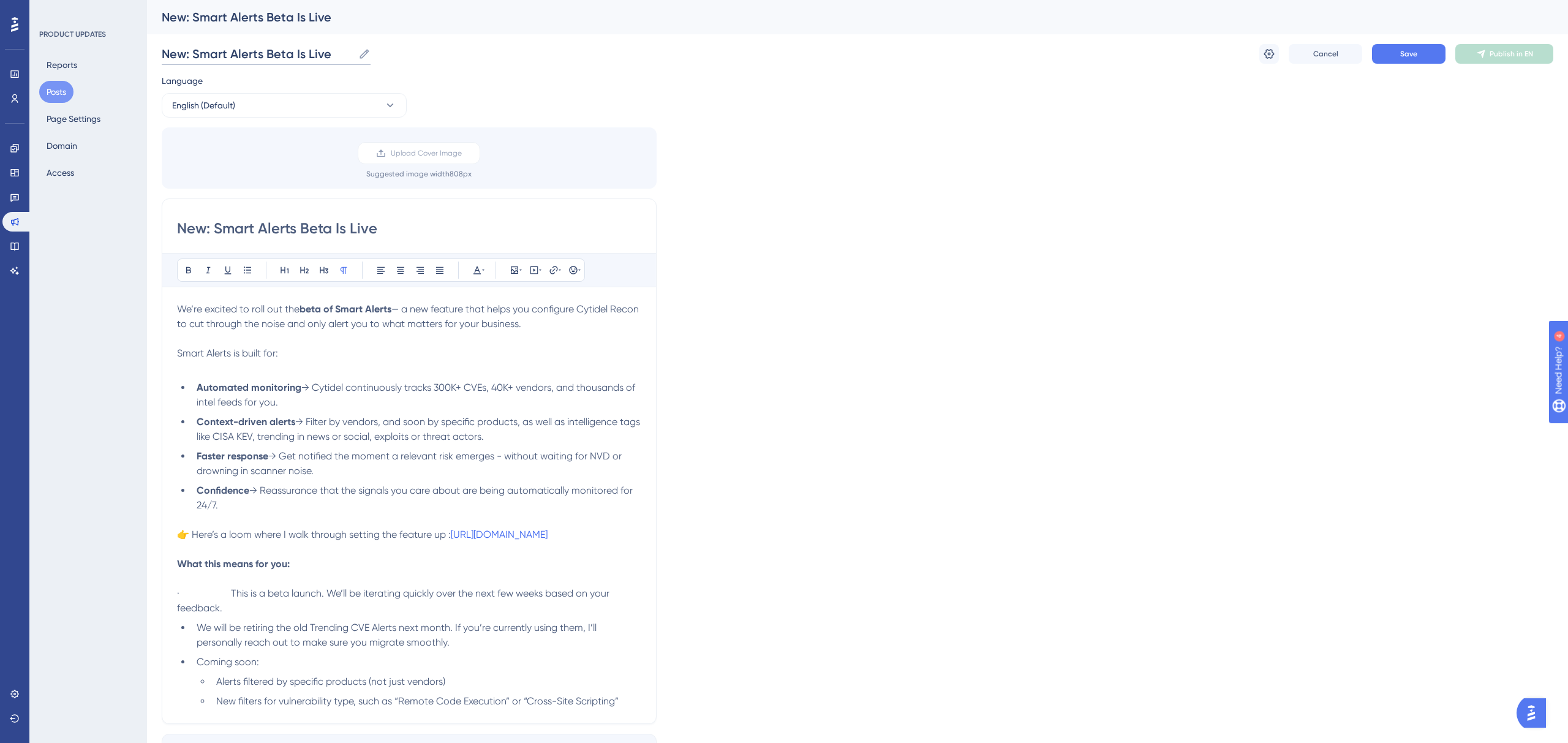
type input "New: Smart Alerts Beta Is Live"
click at [907, 102] on div "Language English (Default) Upload Cover Image Suggested image width 808 px New:…" at bounding box center [857, 433] width 1392 height 719
click at [1422, 52] on button "Save" at bounding box center [1409, 53] width 74 height 20
click at [1536, 55] on button "Publish in EN" at bounding box center [1504, 53] width 98 height 20
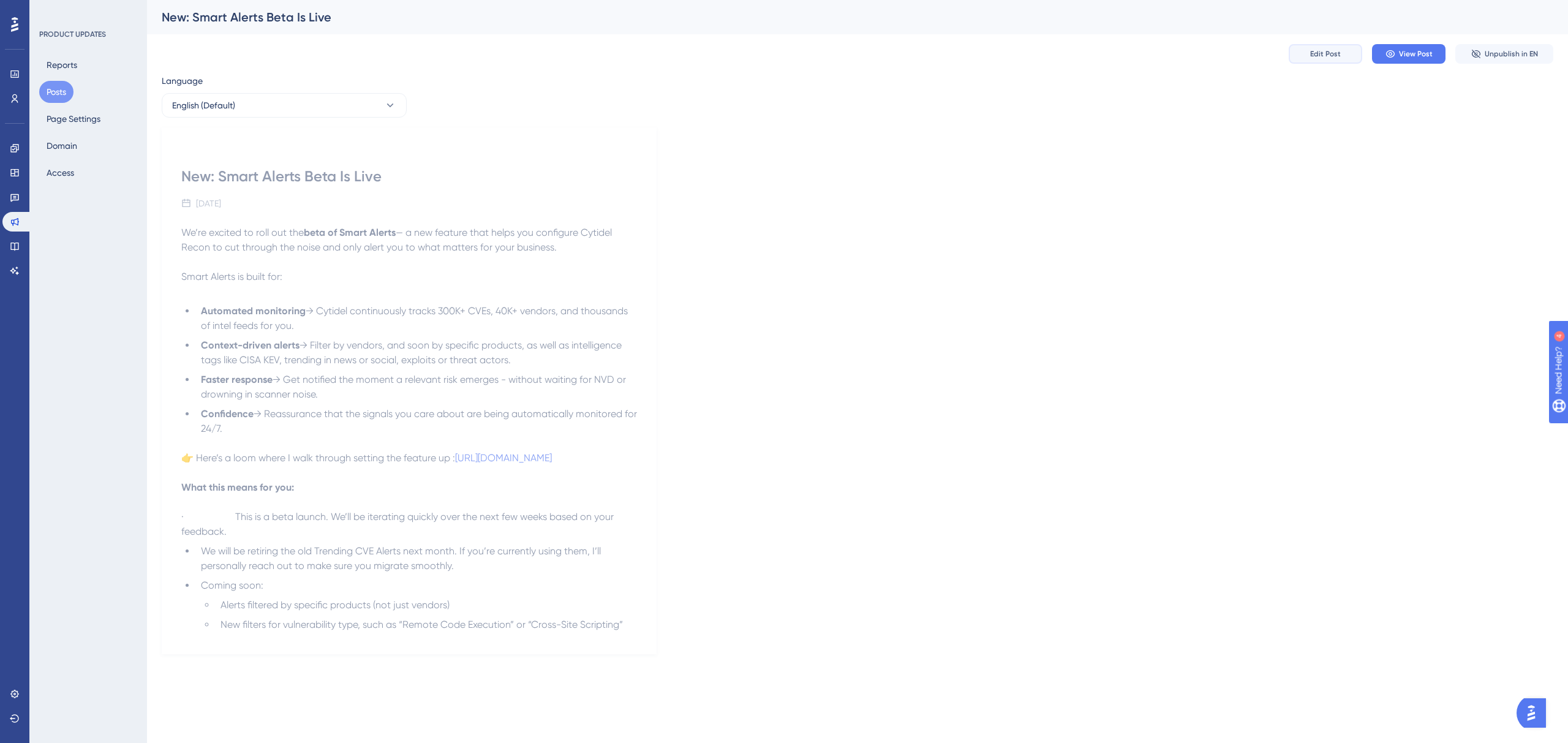
click at [1328, 61] on button "Edit Post" at bounding box center [1326, 53] width 74 height 20
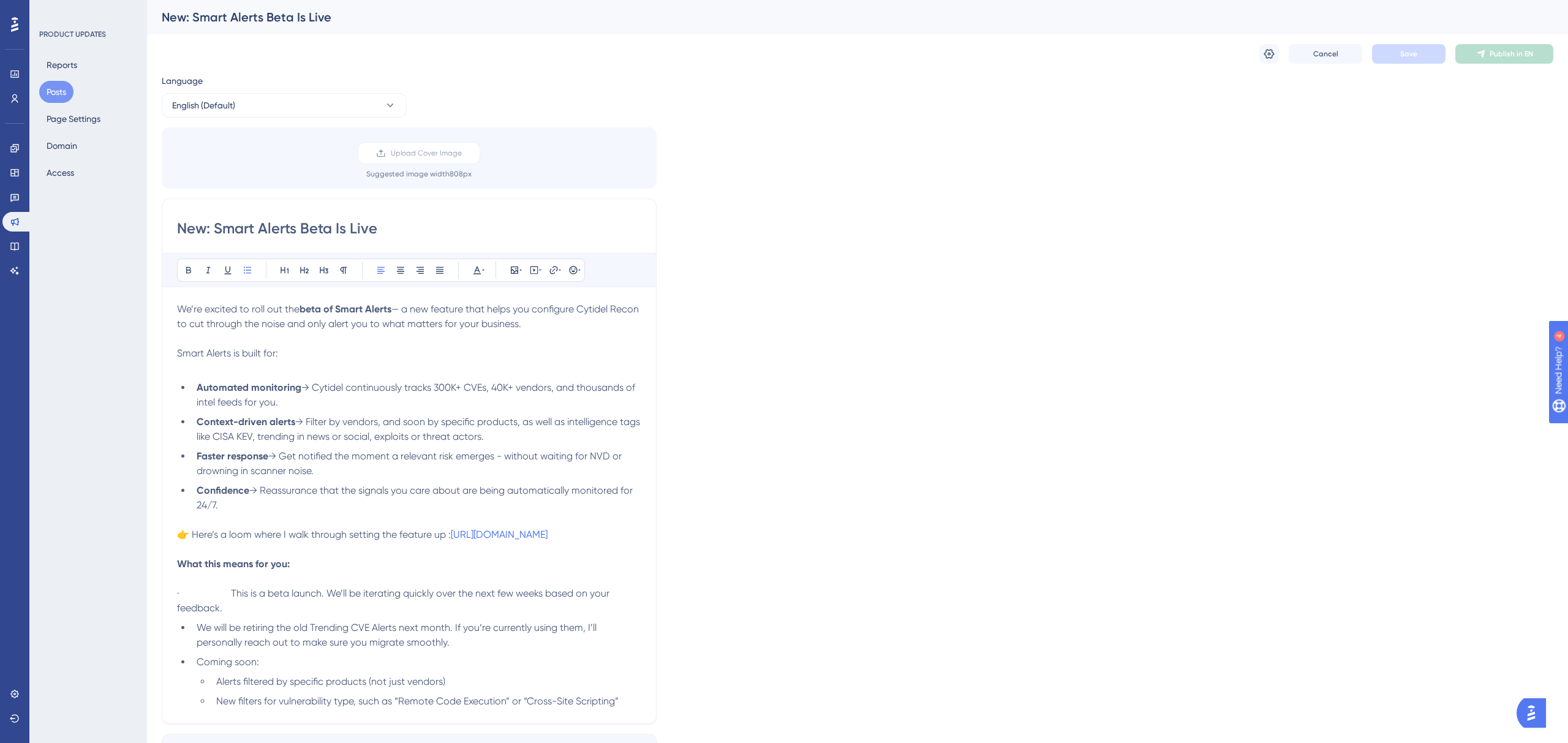
click at [279, 542] on p "👉 Here’s a loom where I walk through setting the feature up : [URL][DOMAIN_NAME]" at bounding box center [409, 535] width 464 height 14
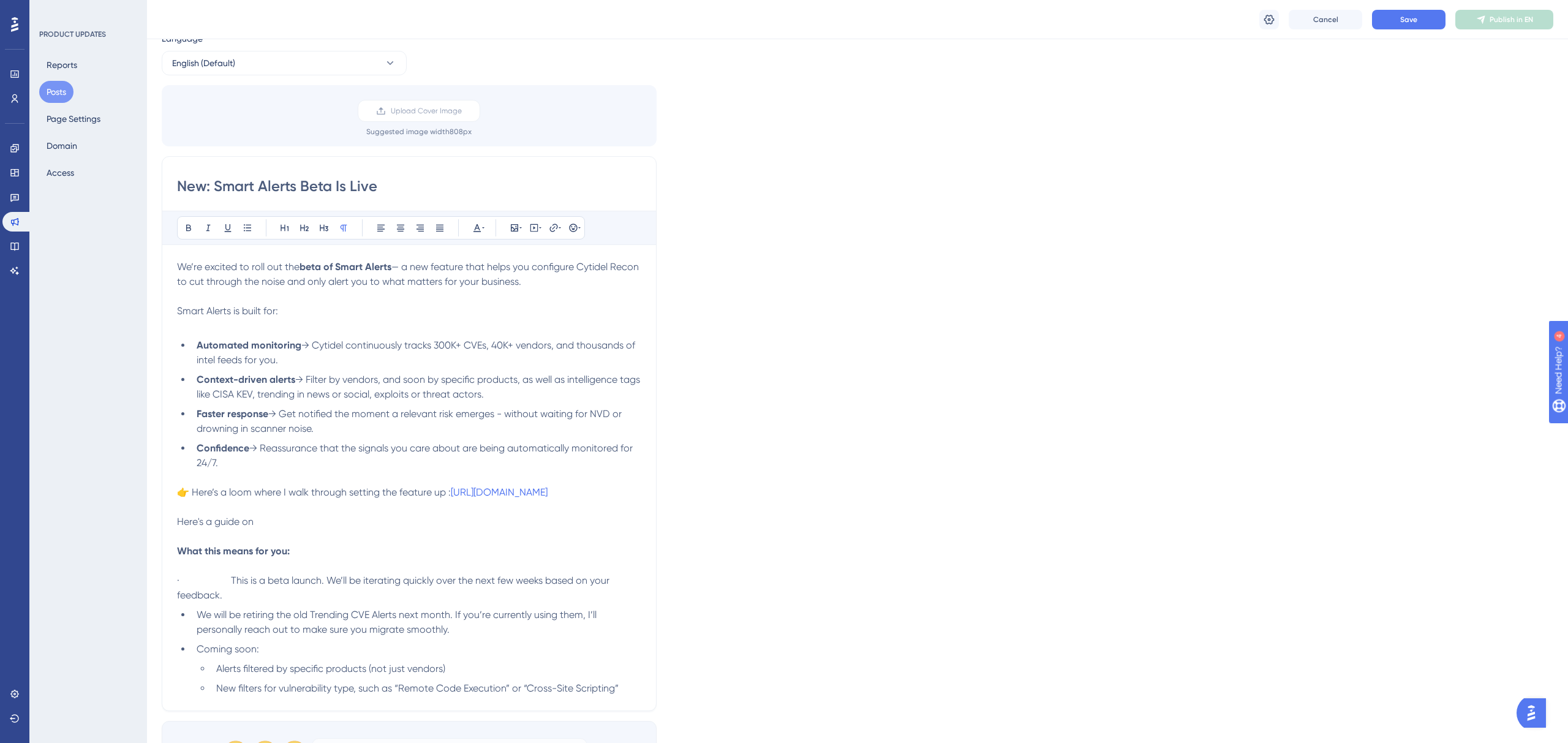
scroll to position [46, 0]
drag, startPoint x: 234, startPoint y: 608, endPoint x: 134, endPoint y: 608, distance: 100.0
click at [147, 609] on div "Performance Users Engagement Widgets Feedback Product Updates Knowledge Base AI…" at bounding box center [857, 492] width 1421 height 1078
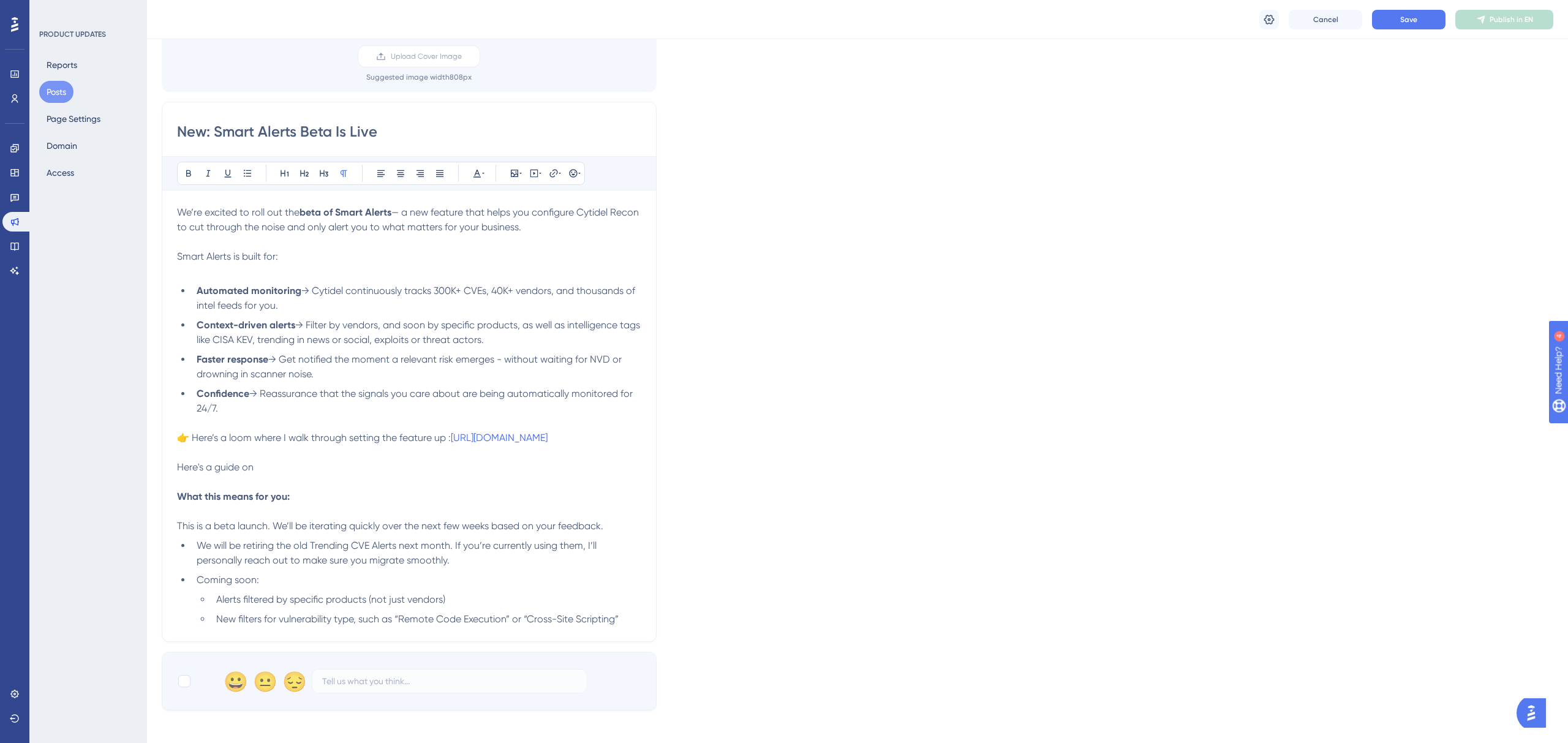
scroll to position [103, 0]
drag, startPoint x: 201, startPoint y: 572, endPoint x: 271, endPoint y: 598, distance: 74.7
click at [201, 564] on span "We will be retiring the old Trending CVE Alerts next month. If you’re currently…" at bounding box center [398, 551] width 403 height 26
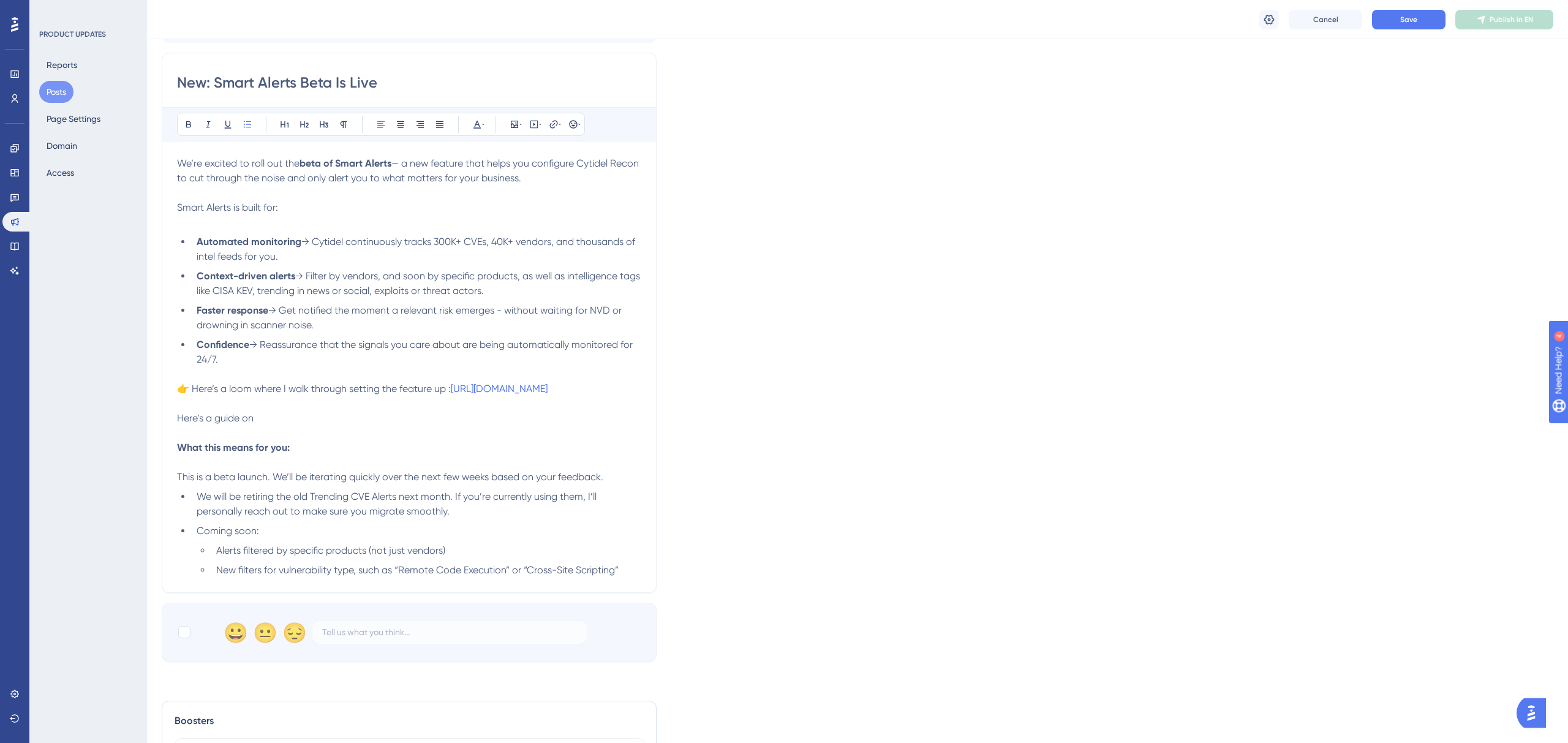
scroll to position [153, 0]
drag, startPoint x: 285, startPoint y: 442, endPoint x: 150, endPoint y: 442, distance: 135.0
click at [150, 442] on div "Performance Users Engagement Widgets Feedback Product Updates Knowledge Base AI…" at bounding box center [857, 379] width 1421 height 1063
drag, startPoint x: 422, startPoint y: 451, endPoint x: 416, endPoint y: 454, distance: 6.7
click at [422, 424] on p "👉 Here’s a loom where I walk through setting the feature up : [URL][DOMAIN_NAME…" at bounding box center [409, 401] width 464 height 44
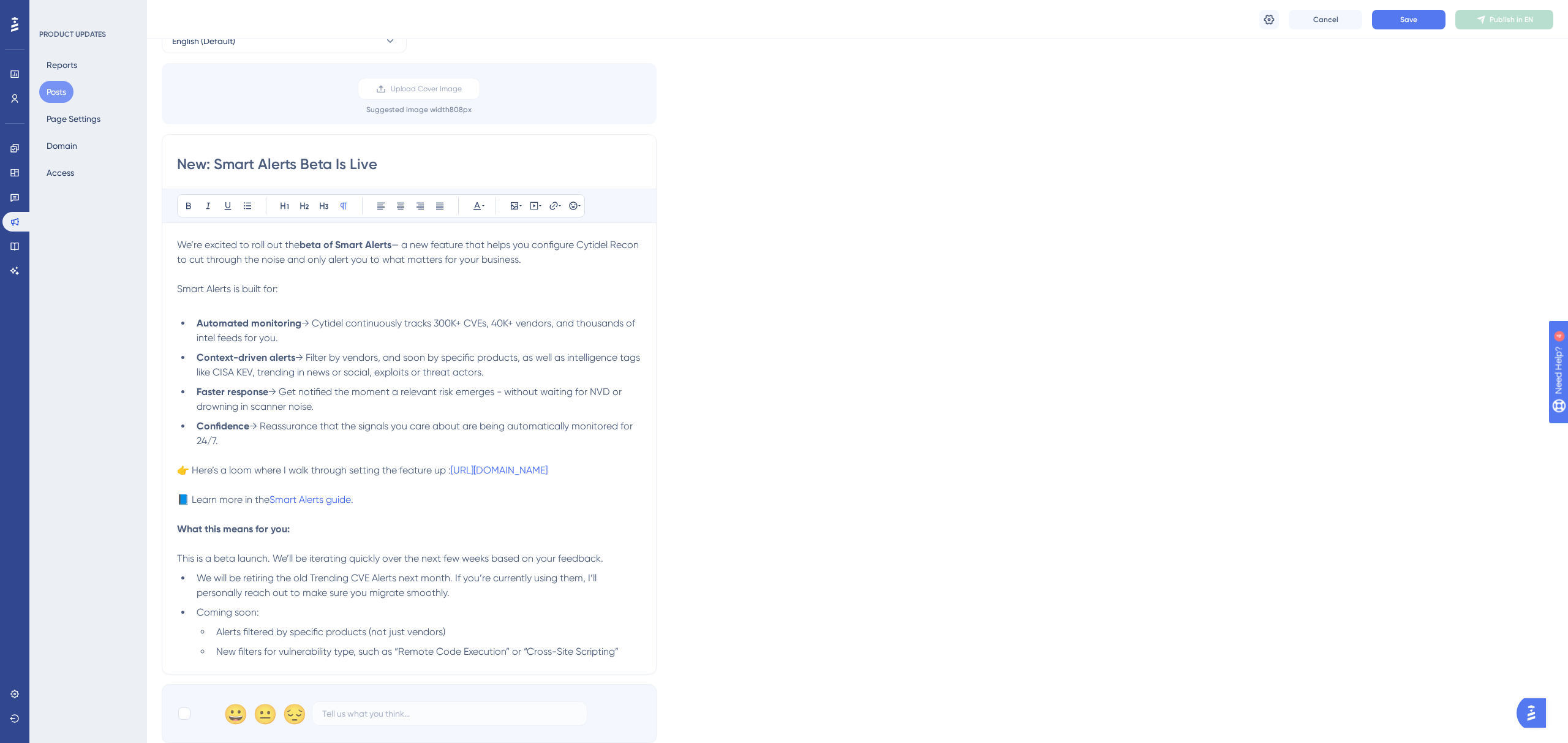
scroll to position [66, 0]
click at [1422, 21] on button "Save" at bounding box center [1409, 20] width 74 height 20
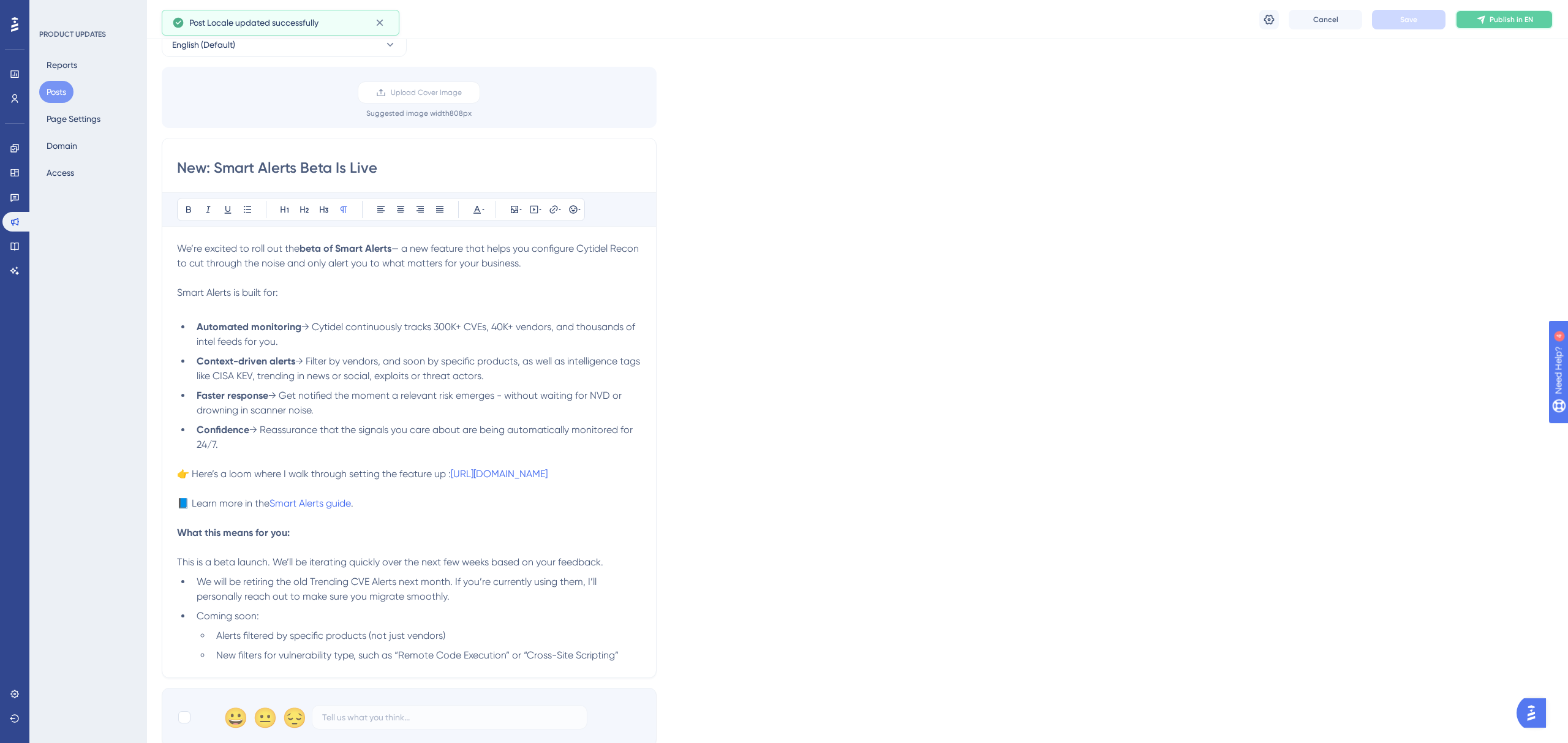
click at [1509, 25] on button "Publish in EN" at bounding box center [1504, 20] width 98 height 20
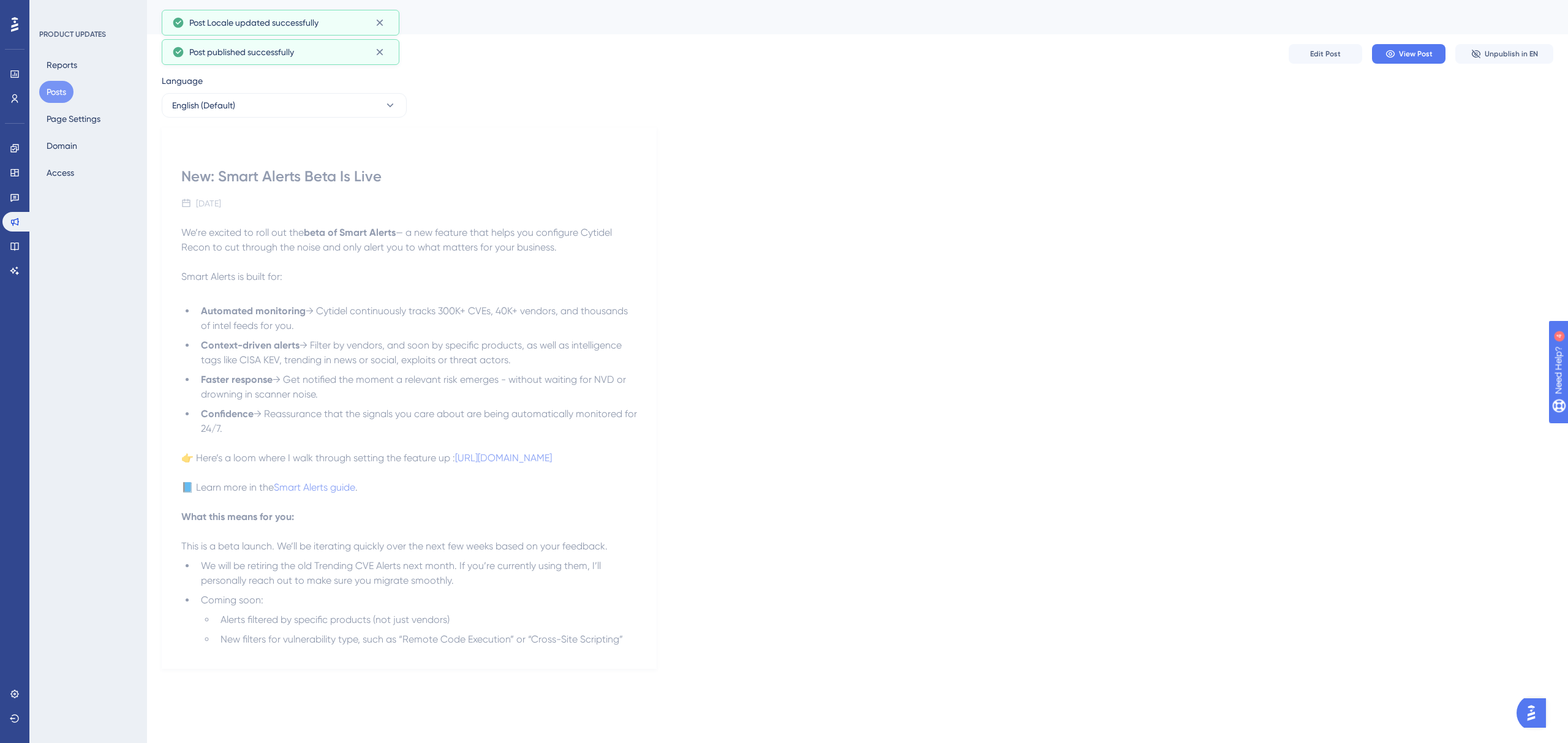
scroll to position [0, 0]
drag, startPoint x: 1099, startPoint y: 153, endPoint x: 1319, endPoint y: 9, distance: 262.9
click at [1149, 130] on div "New: Smart Alerts Beta Is Live [DATE] We’re excited to roll out the beta of Sma…" at bounding box center [857, 398] width 1392 height 541
